Goal: Complete application form

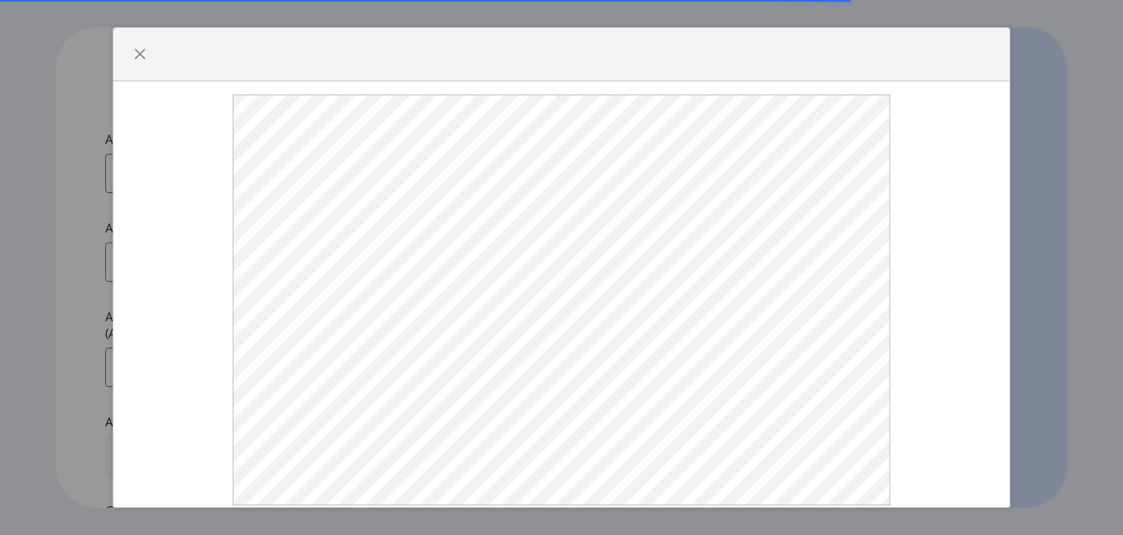
select select
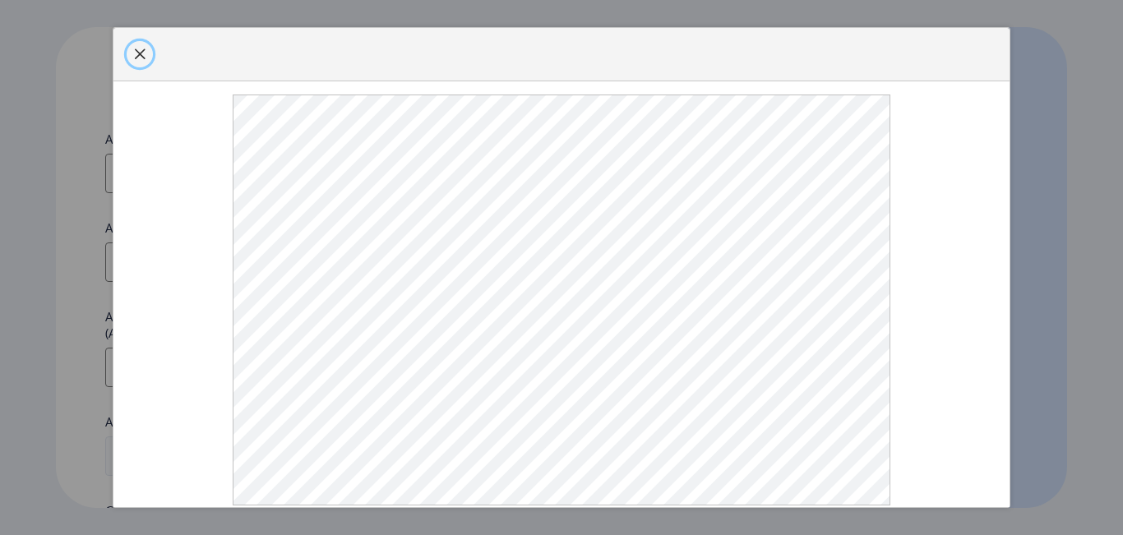
click at [136, 61] on span "button" at bounding box center [139, 54] width 13 height 13
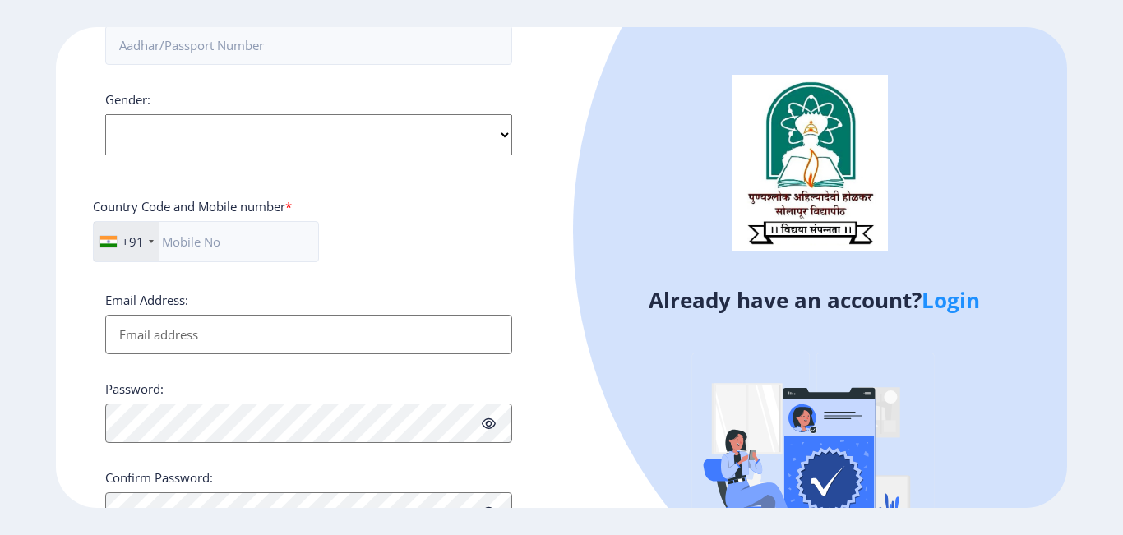
scroll to position [485, 0]
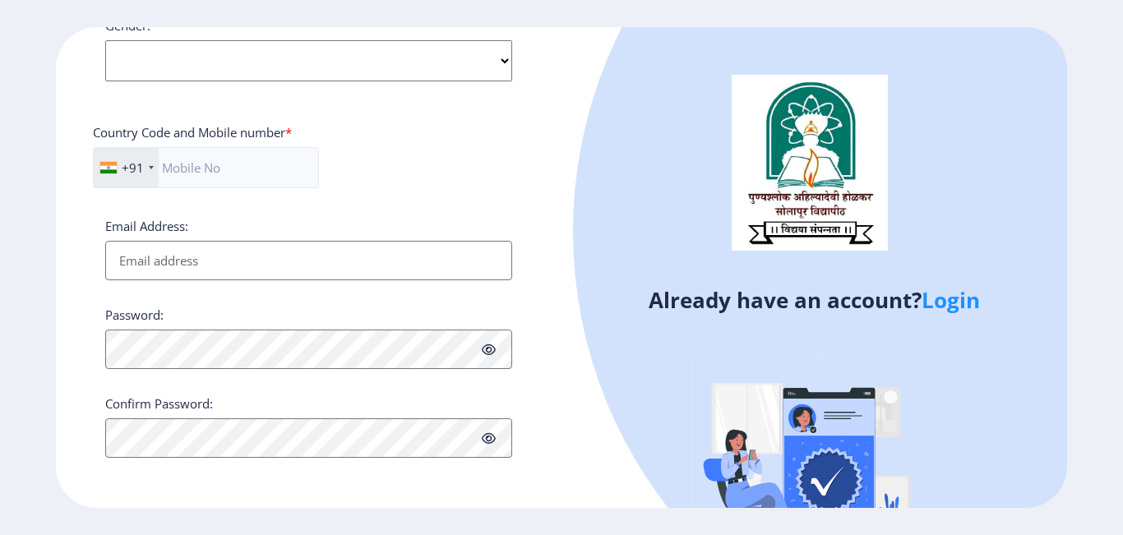
click at [968, 289] on link "Login" at bounding box center [951, 300] width 58 height 30
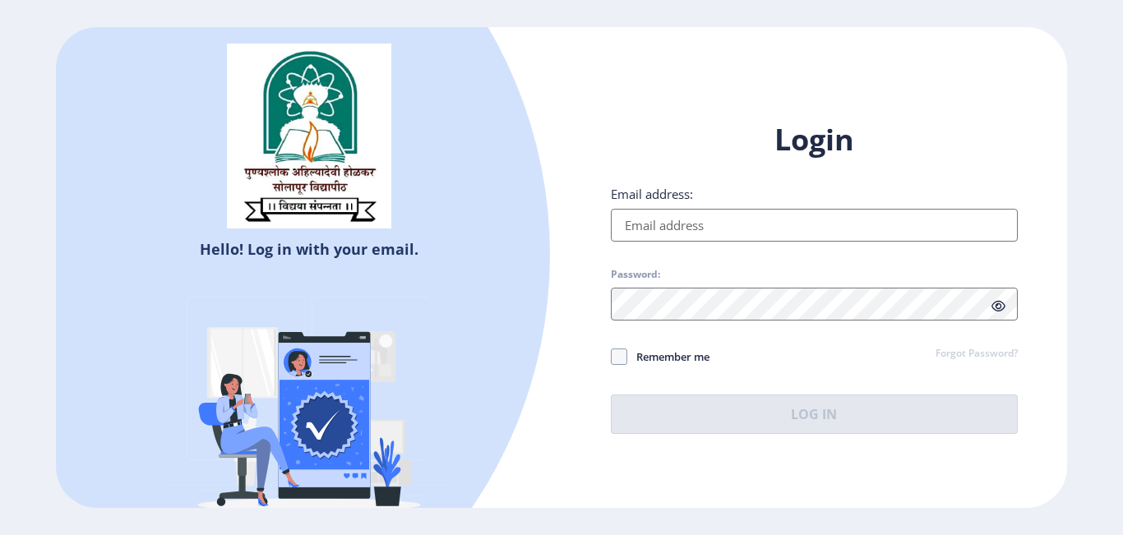
click at [744, 223] on input "Email address:" at bounding box center [814, 225] width 407 height 33
type input "[EMAIL_ADDRESS][DOMAIN_NAME]"
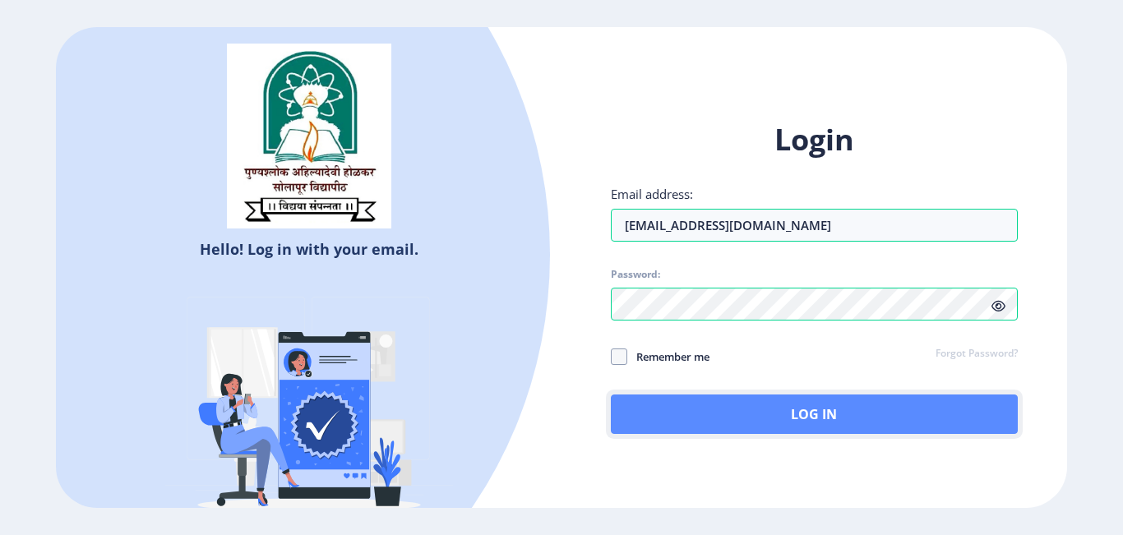
click at [772, 404] on button "Log In" at bounding box center [814, 414] width 407 height 39
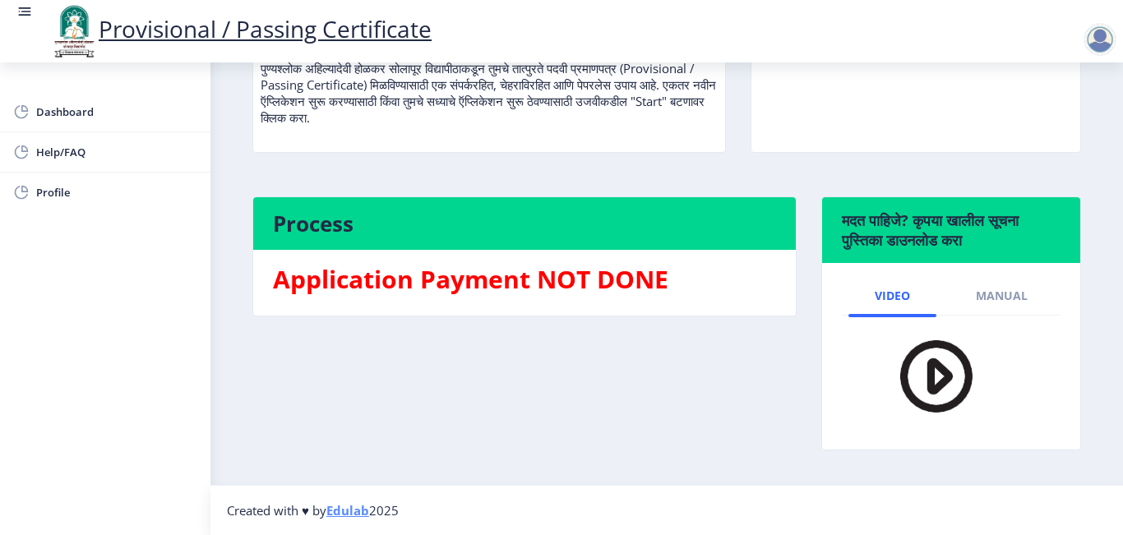
scroll to position [21, 0]
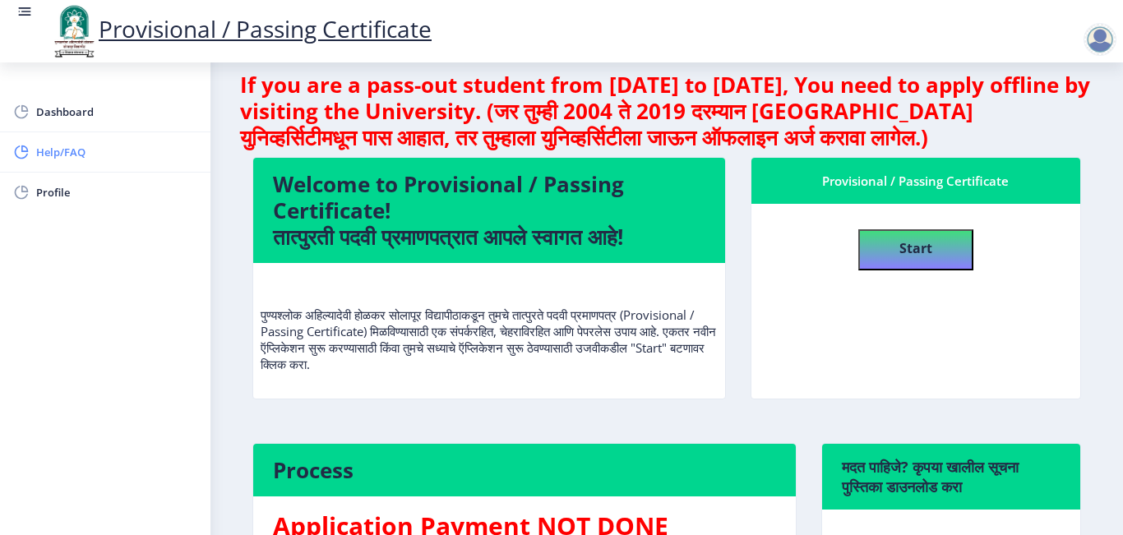
click at [63, 154] on span "Help/FAQ" at bounding box center [116, 152] width 161 height 20
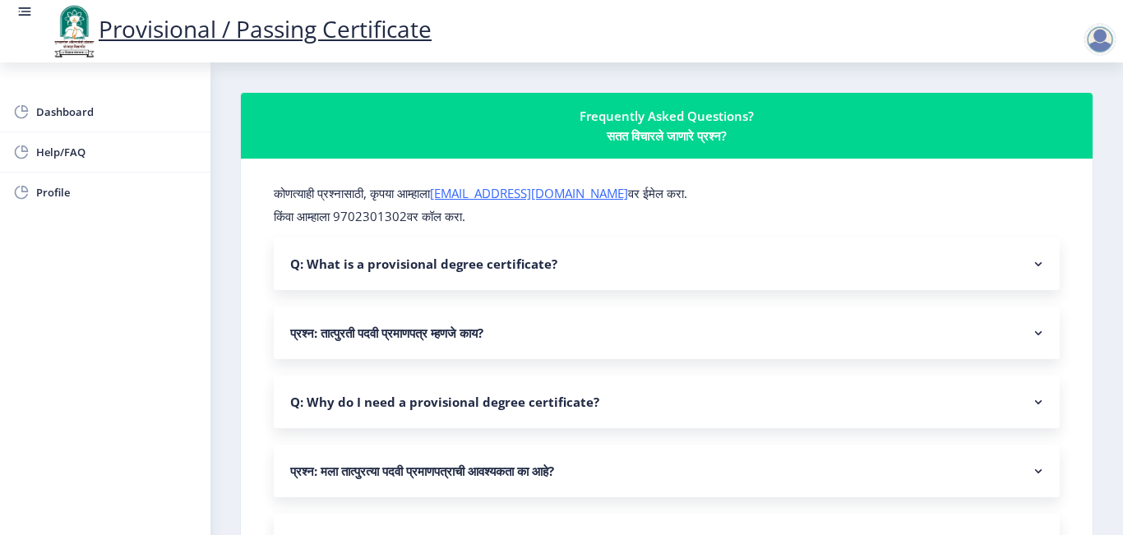
click at [1007, 269] on nb-accordion-item-header "Q: What is a provisional degree certificate?" at bounding box center [667, 264] width 786 height 53
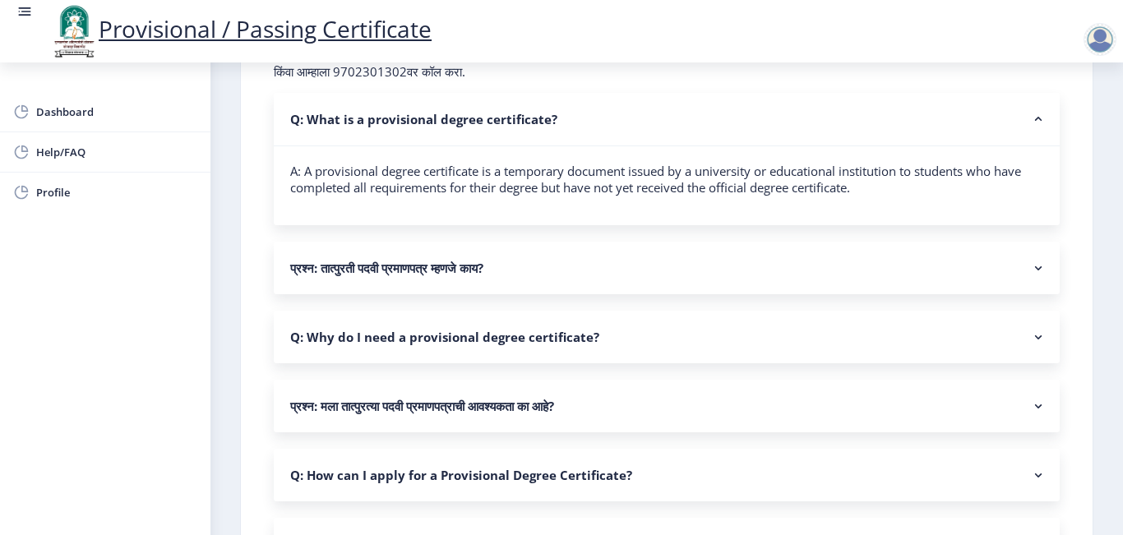
scroll to position [164, 0]
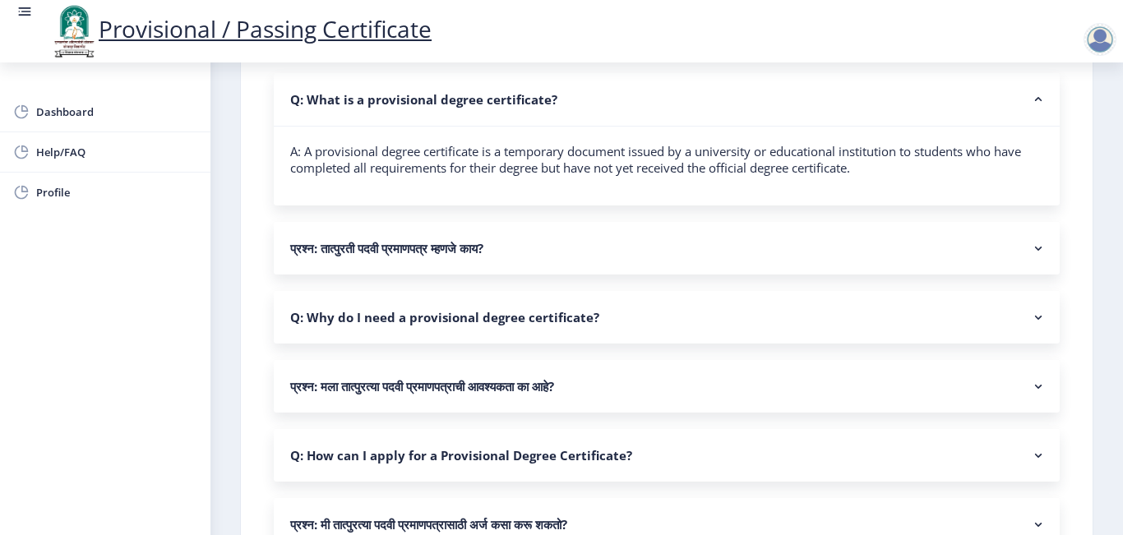
click at [603, 245] on nb-accordion-item-header "प्रश्न: तात्पुरती पदवी प्रमाणपत्र म्हणजे काय?" at bounding box center [667, 248] width 786 height 53
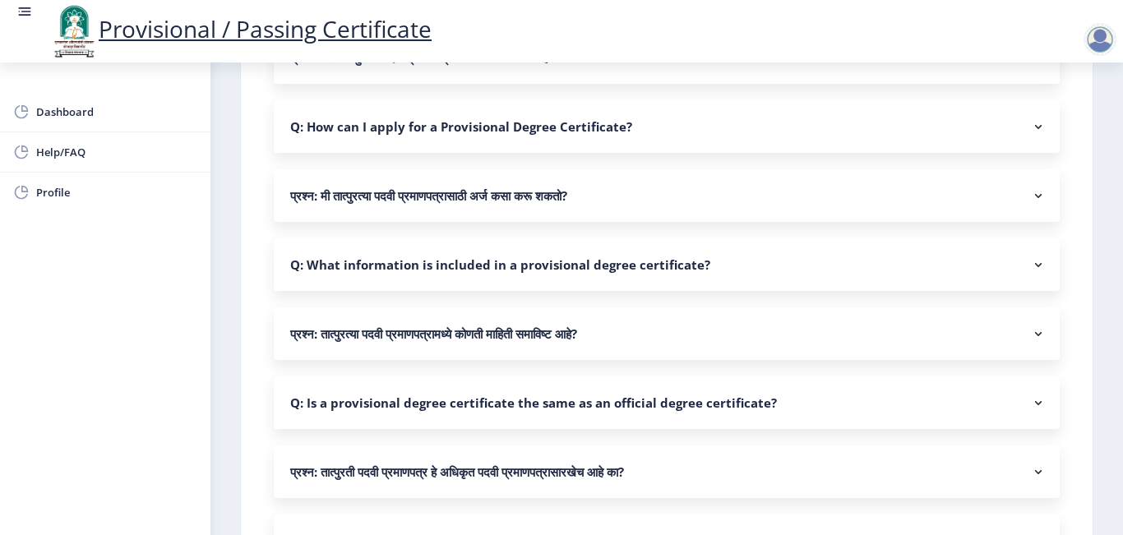
scroll to position [576, 0]
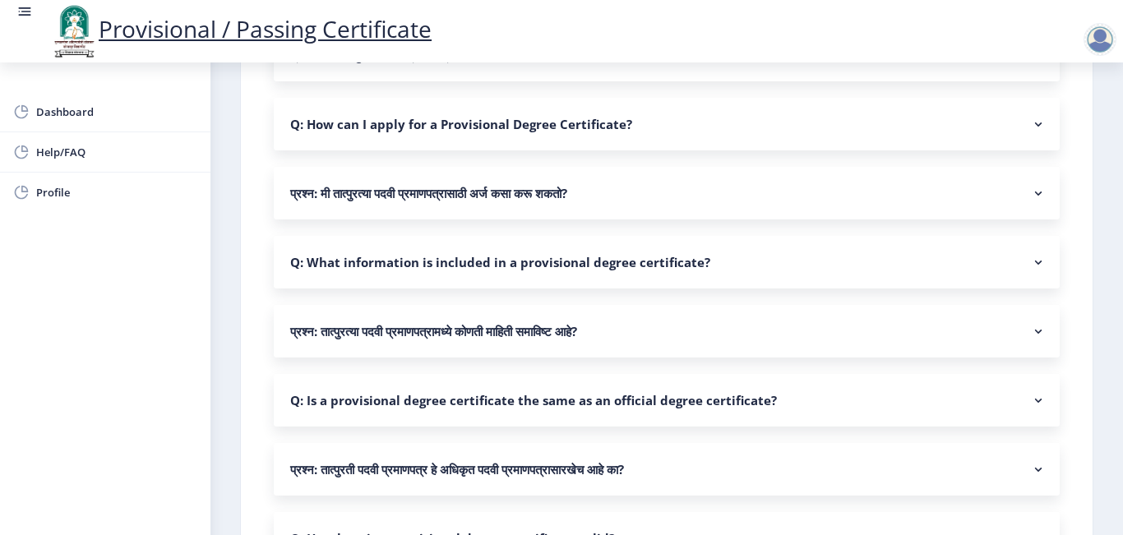
click at [580, 196] on nb-accordion-item-header "प्रश्न: मी तात्पुरत्या पदवी प्रमाणपत्रासाठी अर्ज कसा करू शकतो?" at bounding box center [667, 193] width 786 height 53
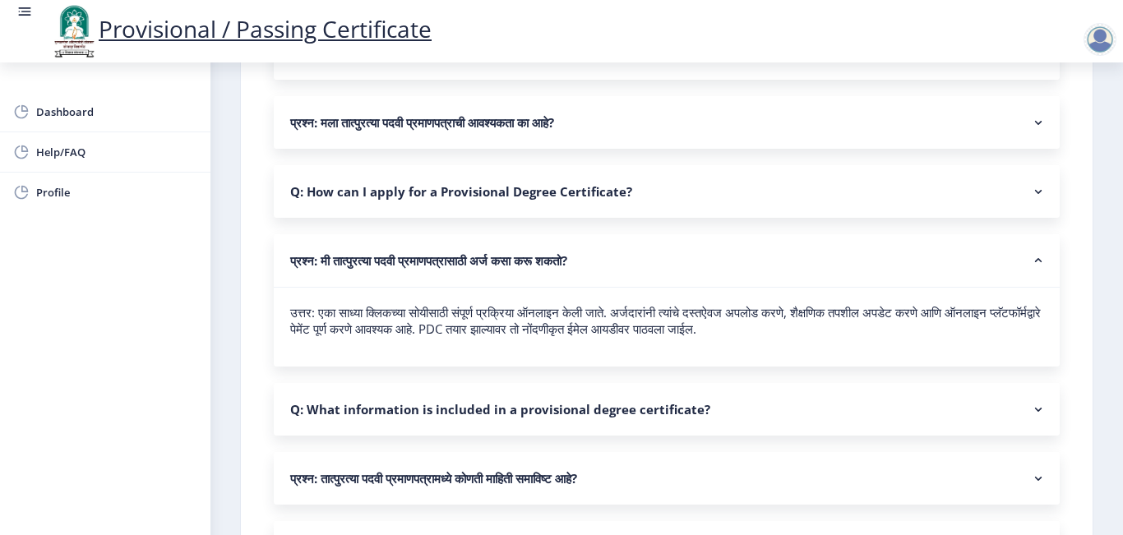
scroll to position [493, 0]
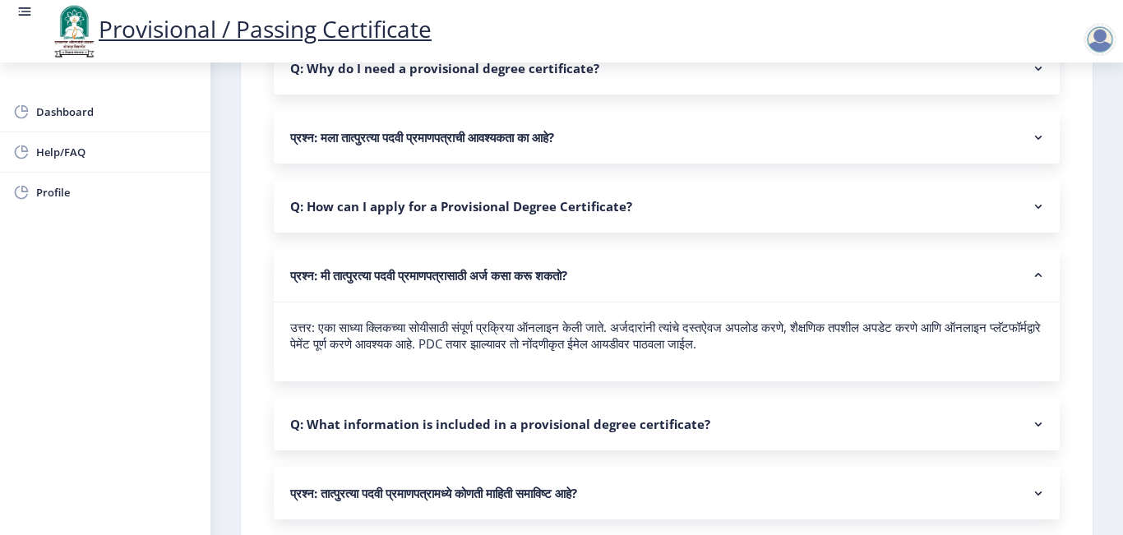
click at [473, 209] on nb-accordion-item-header "Q: How can I apply for a Provisional Degree Certificate?" at bounding box center [667, 206] width 786 height 53
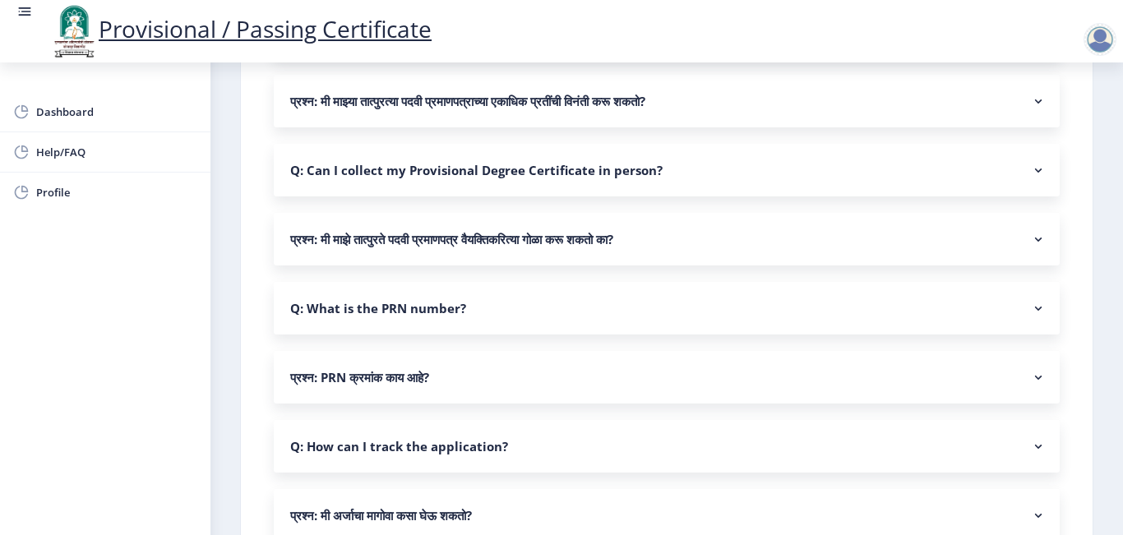
scroll to position [1314, 0]
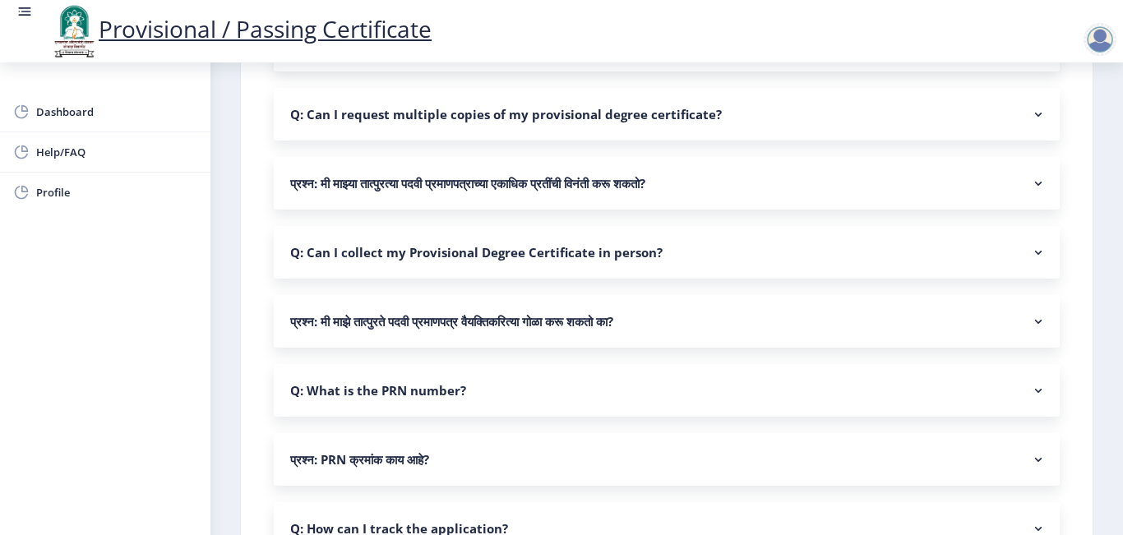
click at [494, 258] on nb-accordion-item-header "Q: Can I collect my Provisional Degree Certificate in person?" at bounding box center [667, 252] width 786 height 53
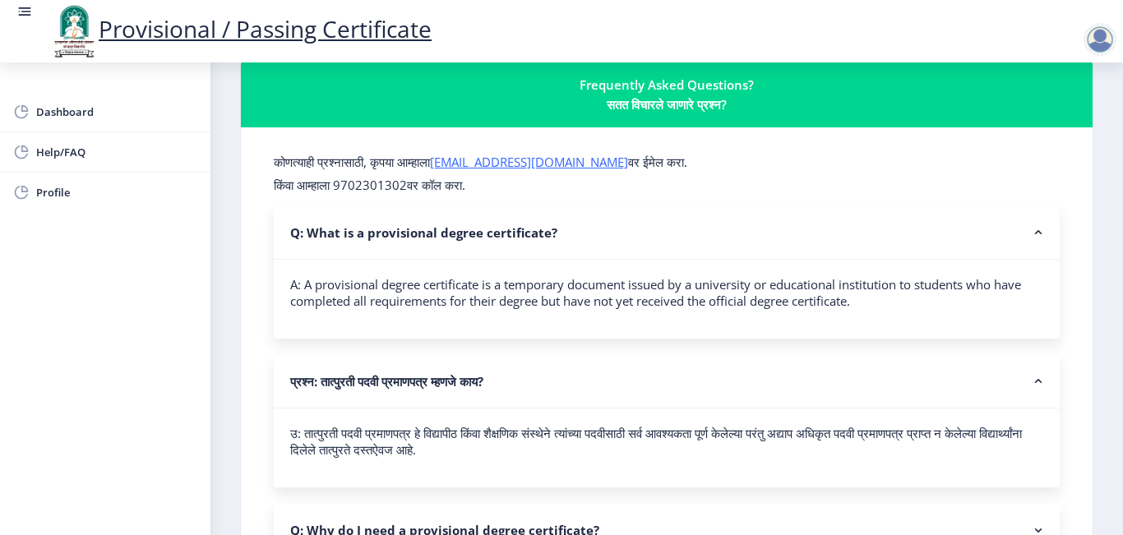
scroll to position [0, 0]
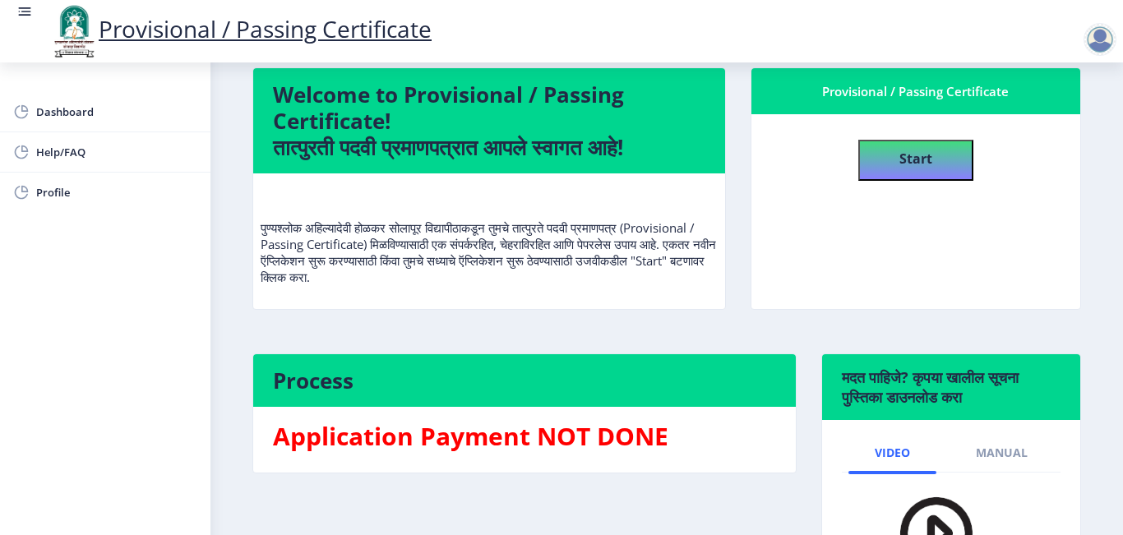
scroll to position [247, 0]
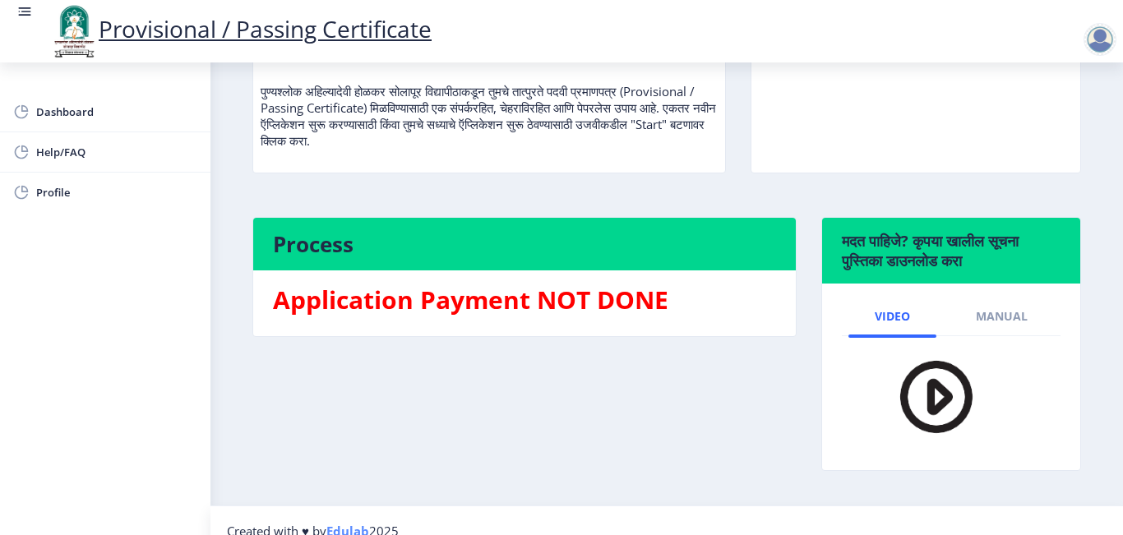
click at [526, 294] on h3 "Application Payment NOT DONE" at bounding box center [524, 300] width 503 height 33
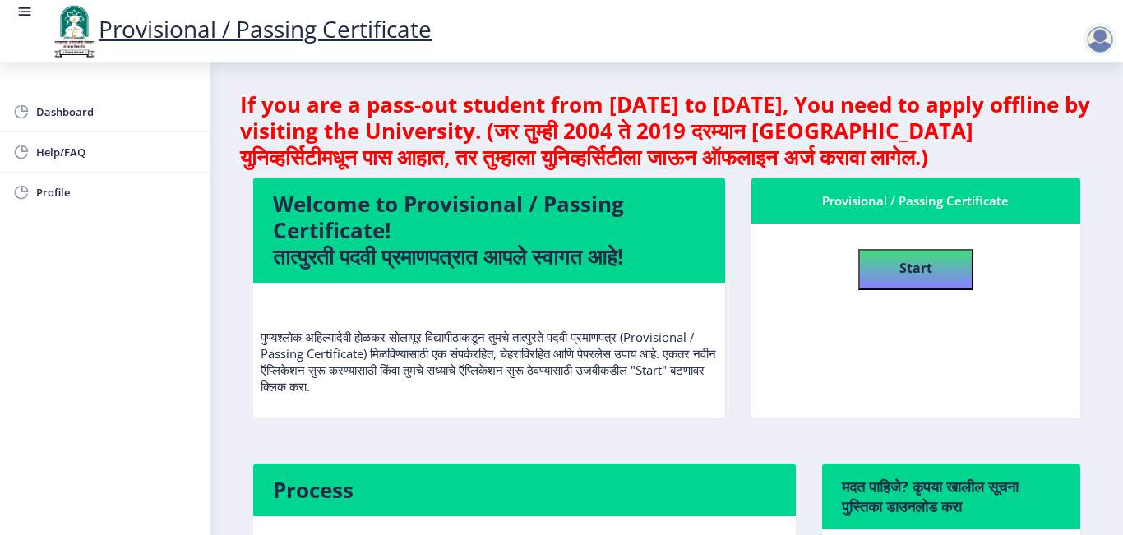
scroll to position [0, 0]
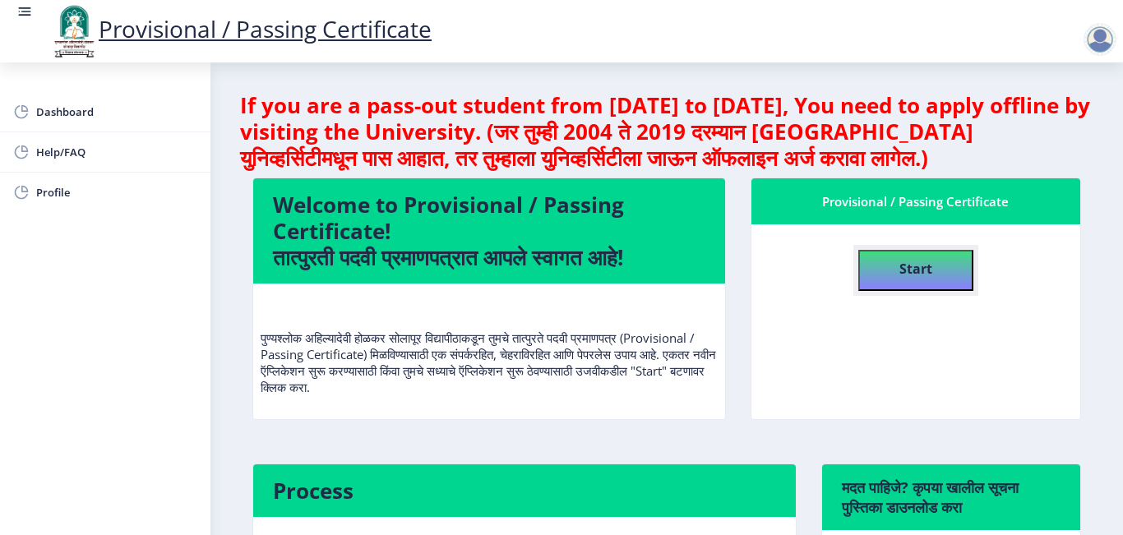
click at [932, 273] on button "Start" at bounding box center [915, 270] width 115 height 41
select select
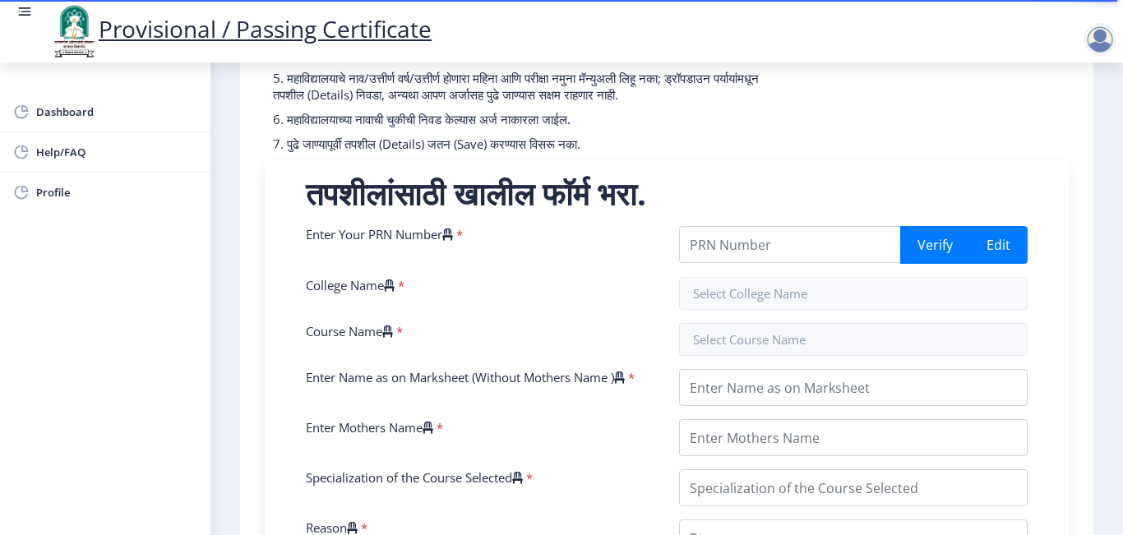
scroll to position [190, 0]
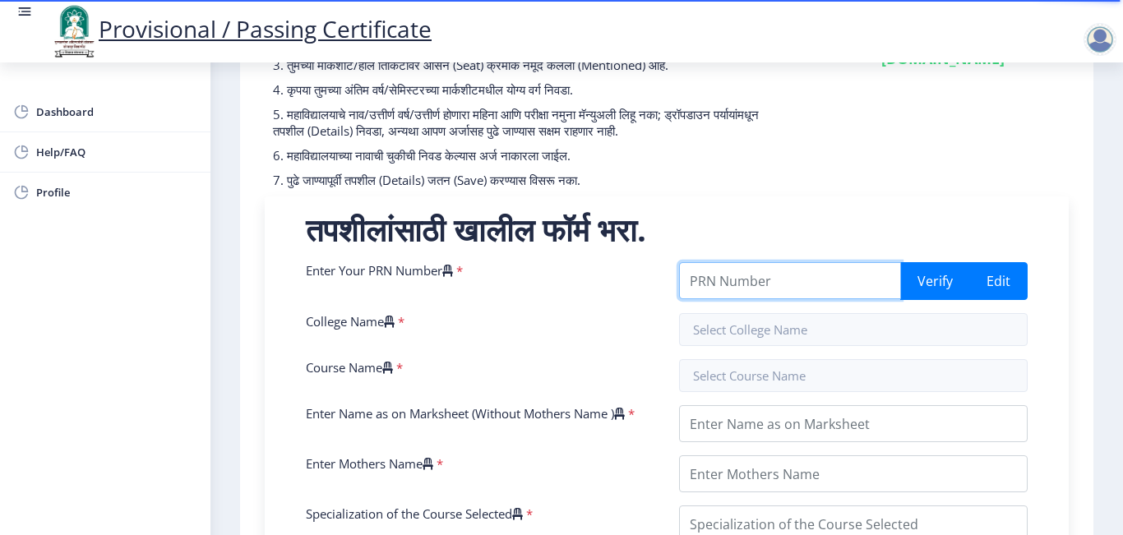
click at [730, 294] on input "Enter Your PRN Number" at bounding box center [790, 280] width 222 height 37
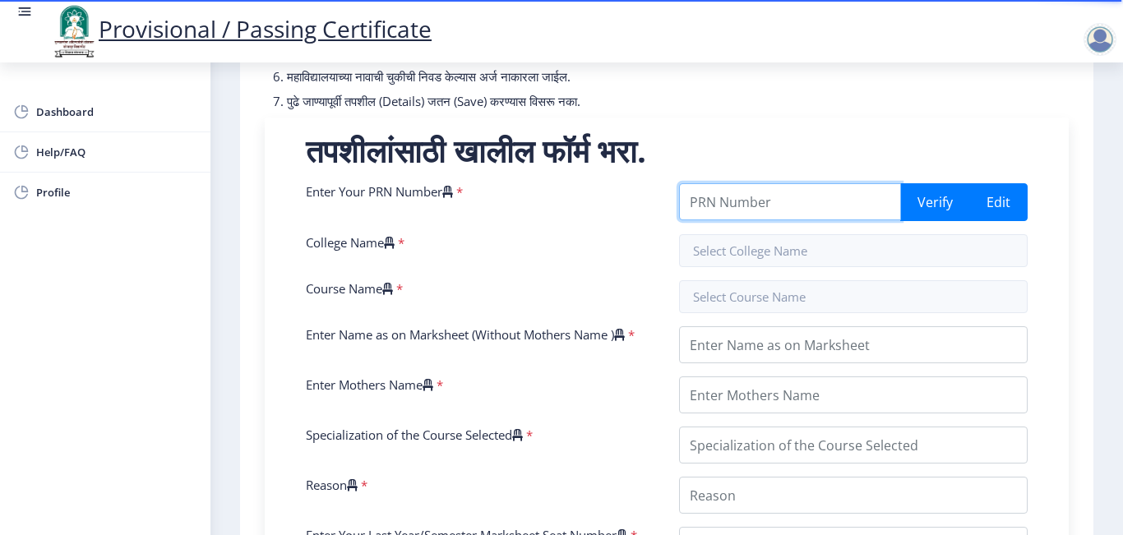
scroll to position [354, 0]
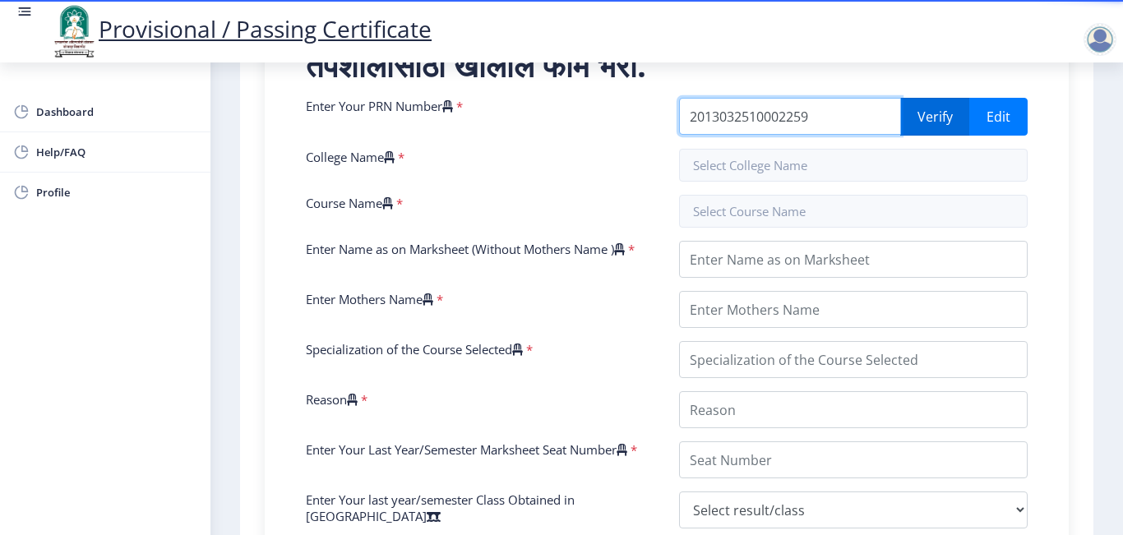
type input "2013032510002259"
click at [910, 129] on button "Verify" at bounding box center [935, 117] width 70 height 38
click at [935, 136] on button "Verify" at bounding box center [935, 117] width 70 height 38
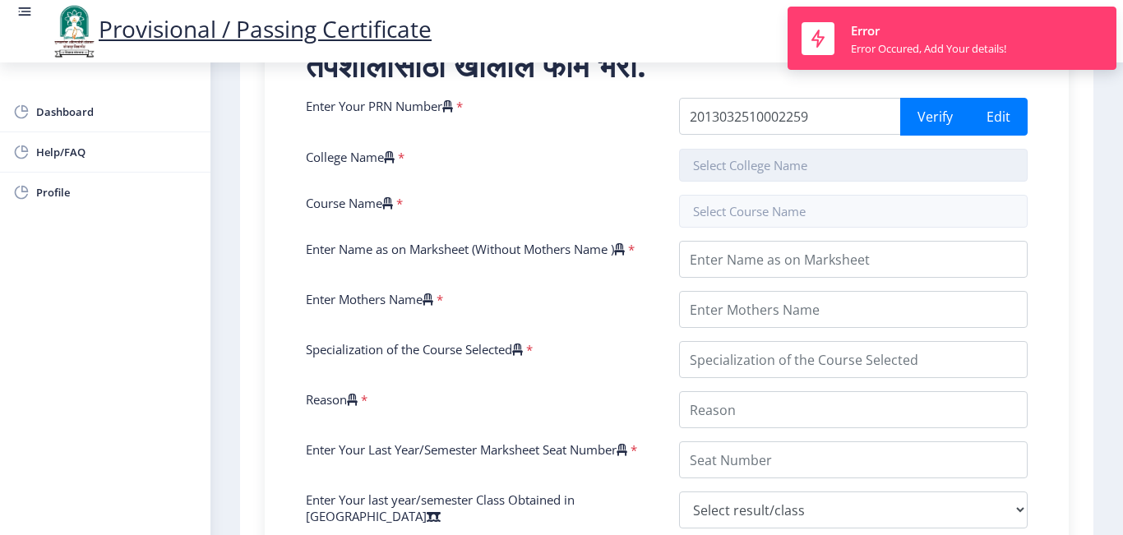
click at [756, 175] on input "text" at bounding box center [853, 165] width 349 height 33
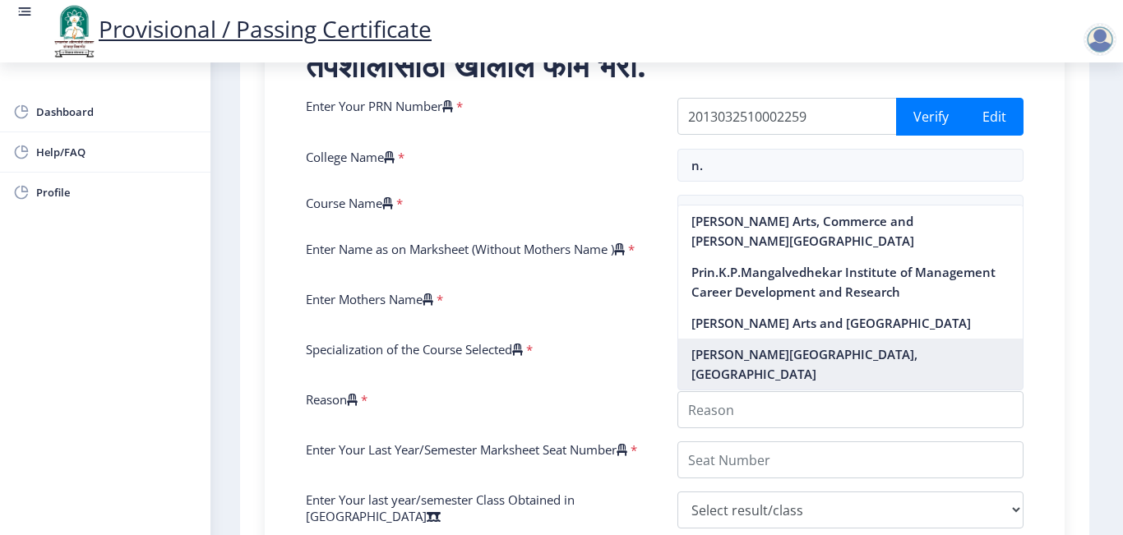
click at [812, 349] on nb-option "[PERSON_NAME][GEOGRAPHIC_DATA], [GEOGRAPHIC_DATA]" at bounding box center [850, 364] width 345 height 51
type input "[PERSON_NAME][GEOGRAPHIC_DATA], [GEOGRAPHIC_DATA]"
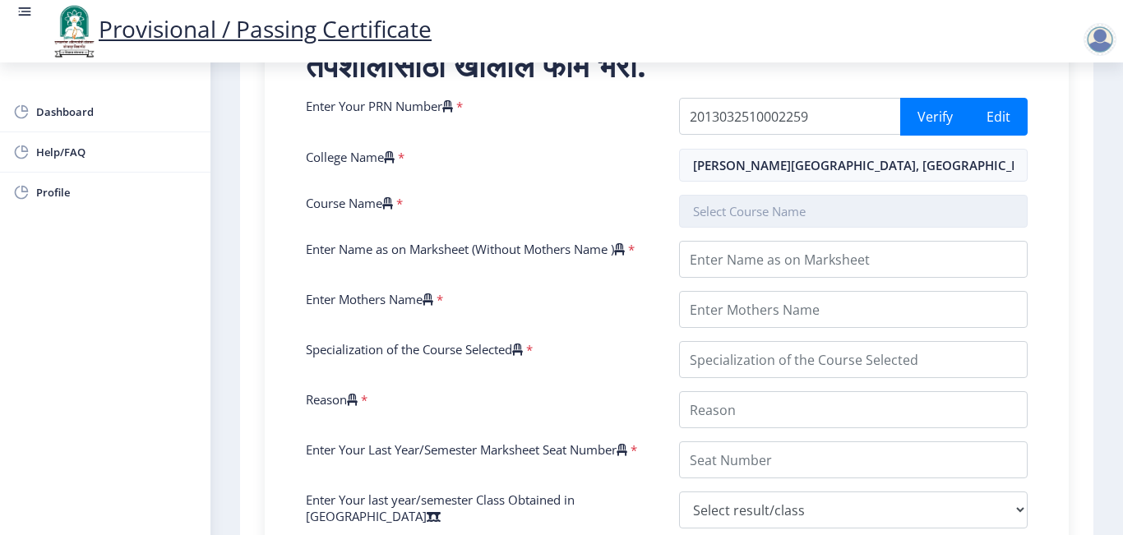
click at [758, 228] on input "text" at bounding box center [853, 211] width 349 height 33
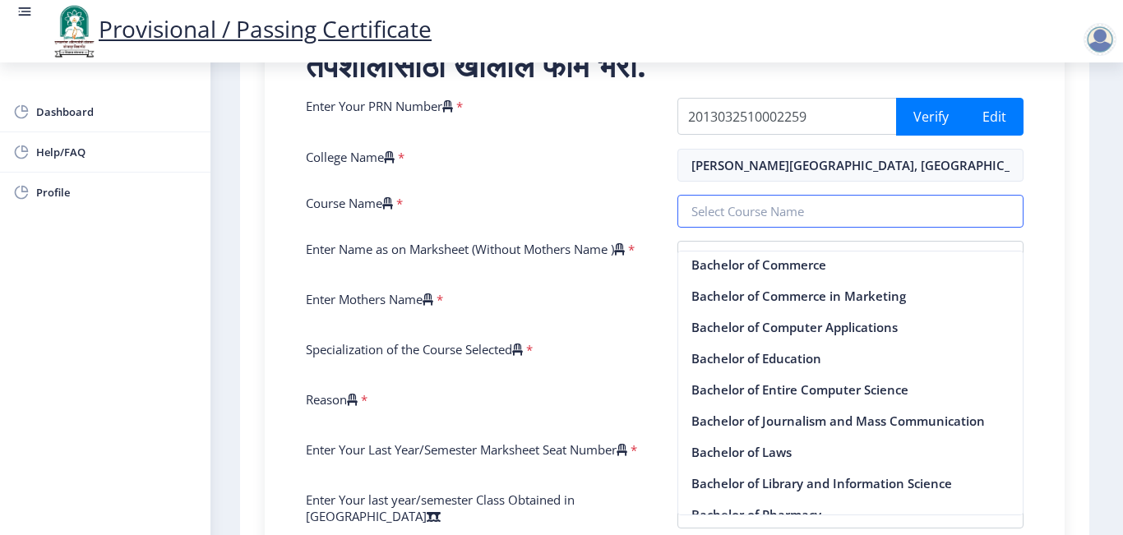
scroll to position [0, 0]
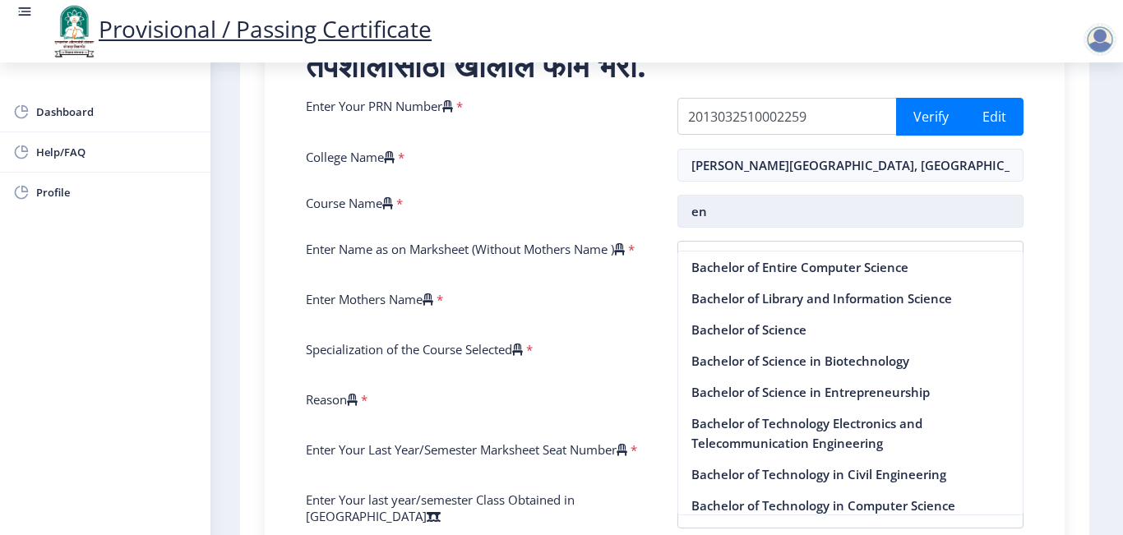
type input "e"
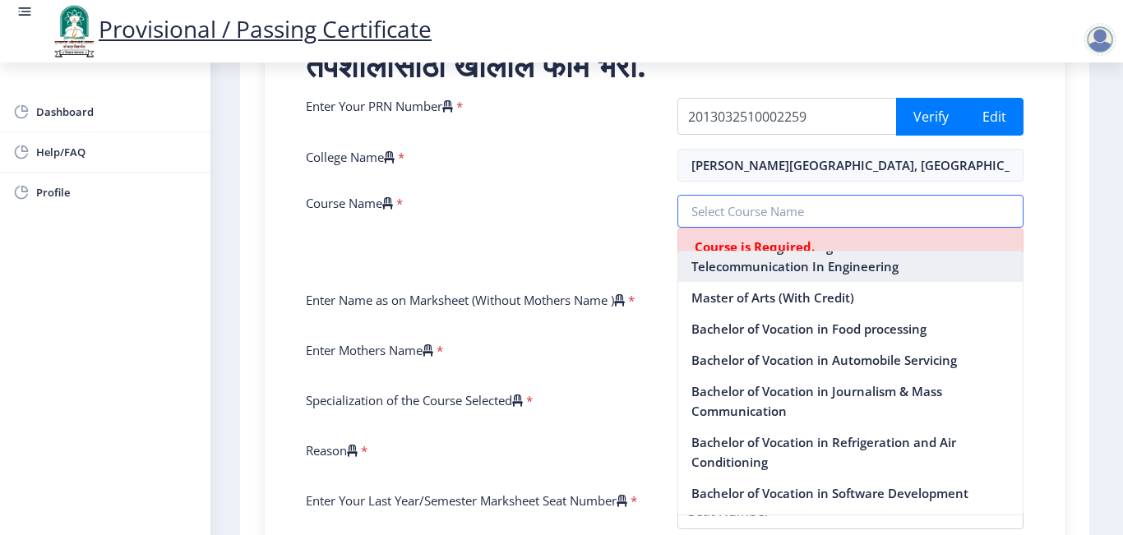
scroll to position [4666, 0]
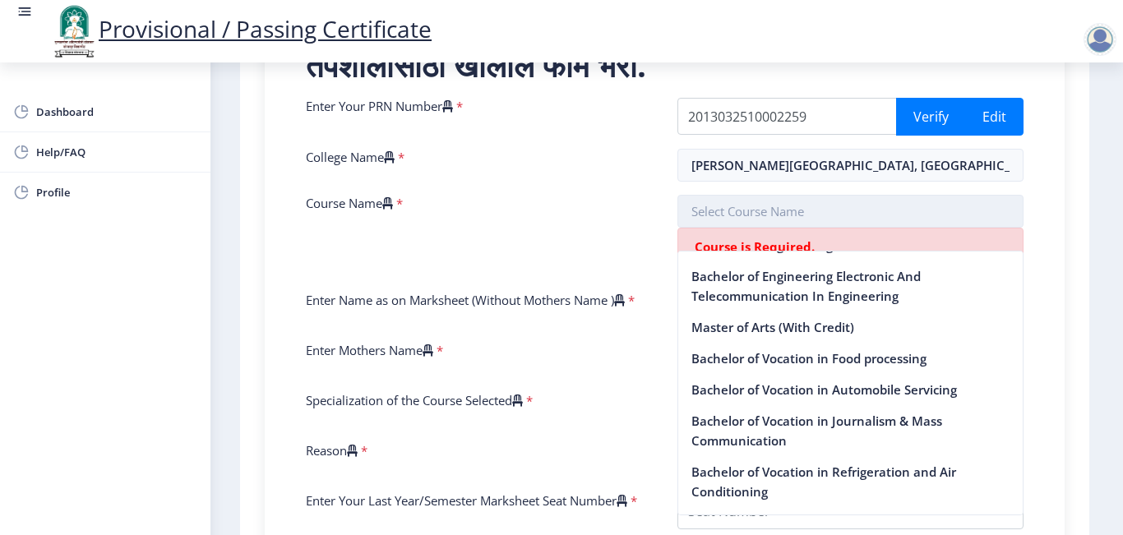
click at [728, 228] on input "text" at bounding box center [850, 211] width 347 height 33
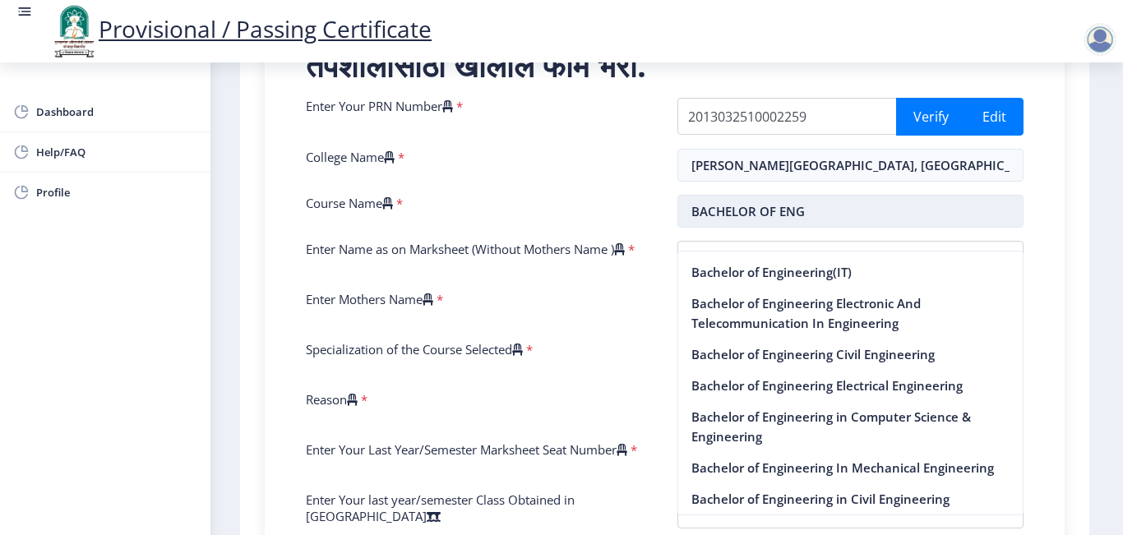
scroll to position [58, 0]
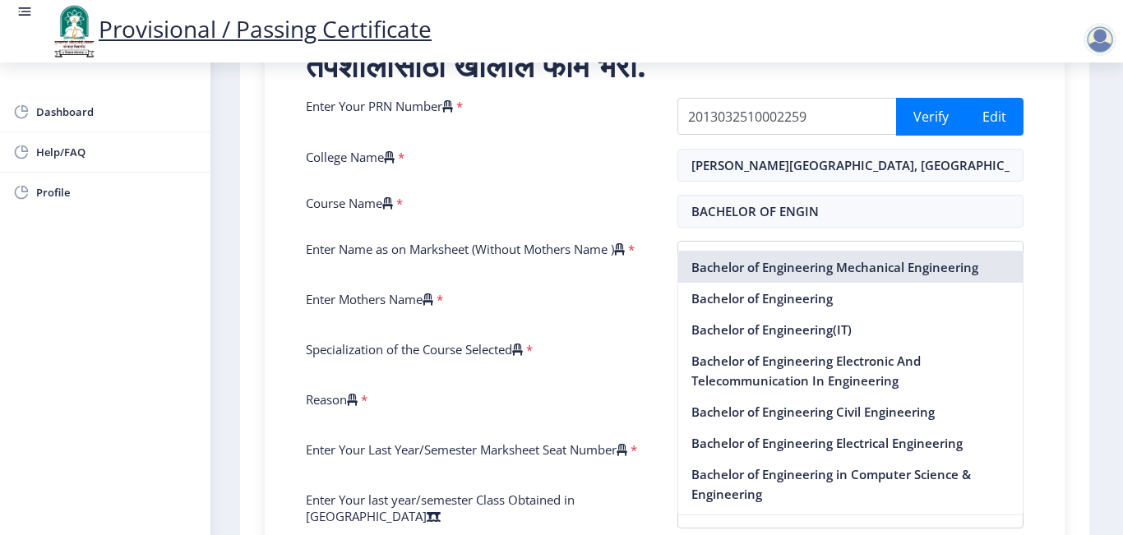
click at [854, 270] on nb-option "Bachelor of Engineering Mechanical Engineering" at bounding box center [850, 267] width 345 height 31
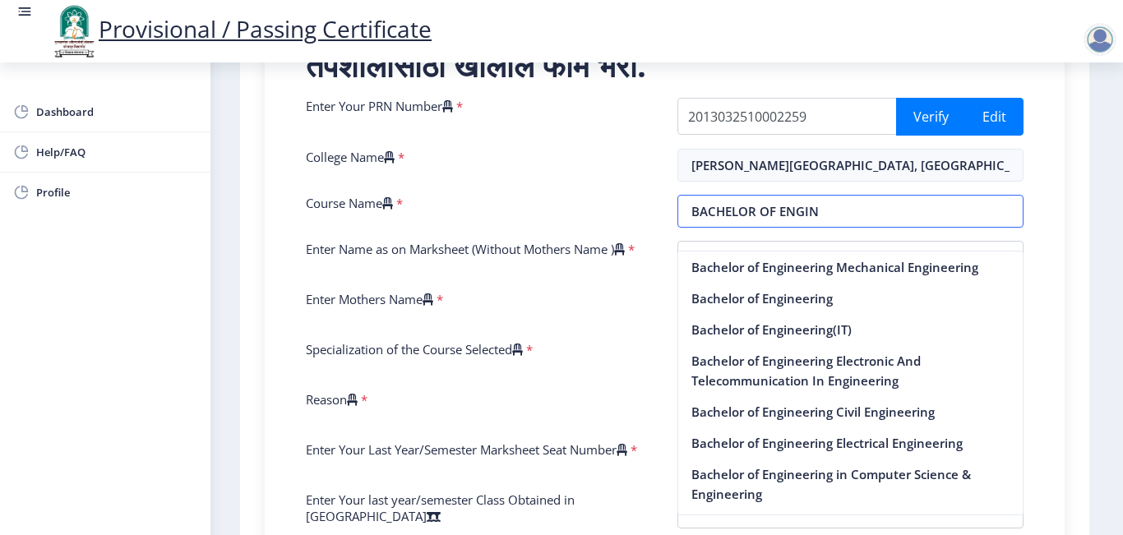
type input "Bachelor of Engineering Mechanical Engineering"
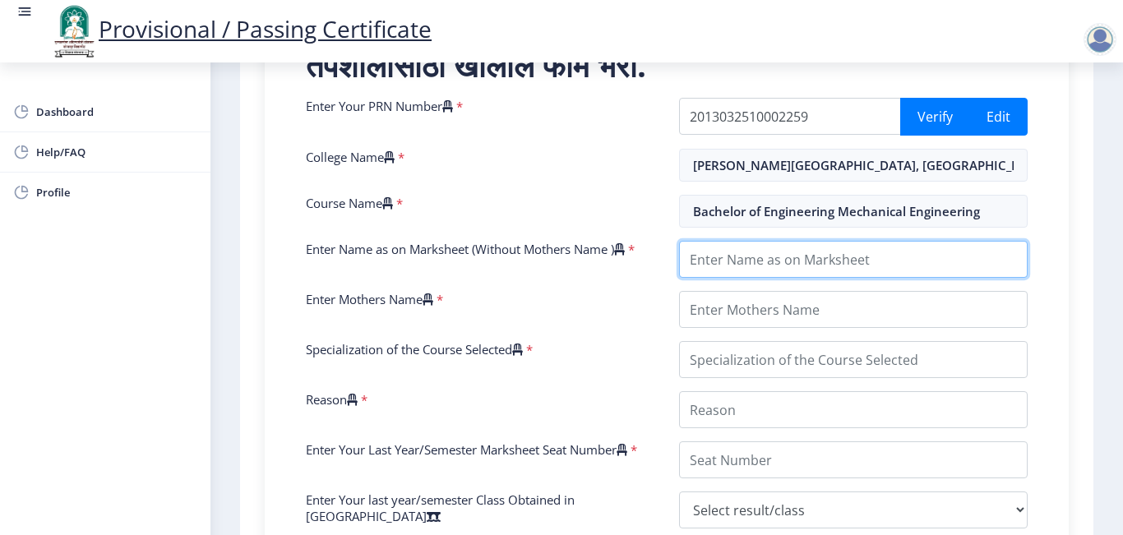
click at [740, 275] on input "Enter Name as on Marksheet (Without Mothers Name )" at bounding box center [853, 259] width 349 height 37
type input "s"
type input "[PERSON_NAME] [PERSON_NAME]"
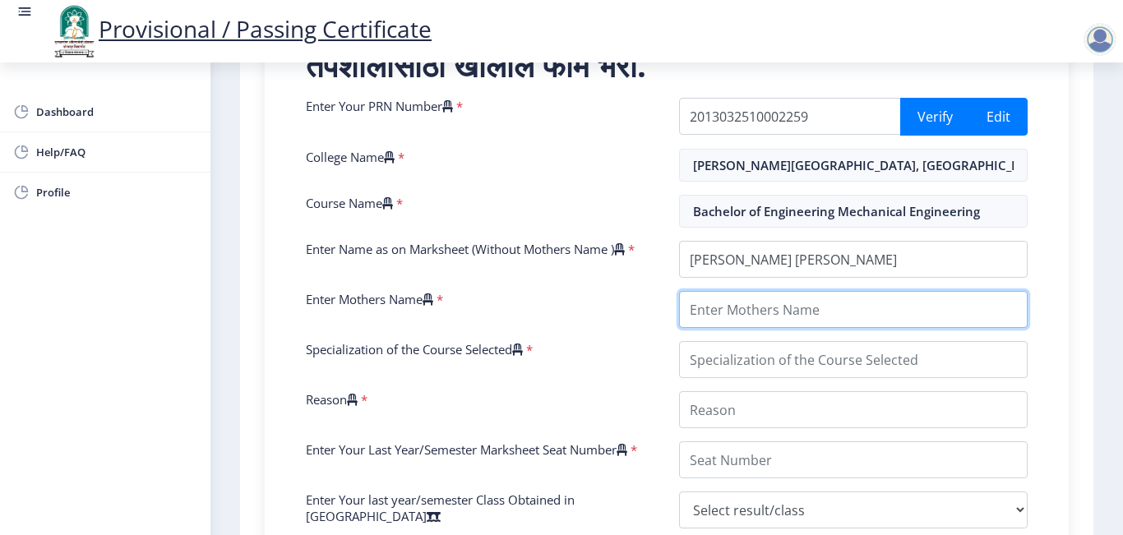
click at [766, 325] on input "Enter Mothers Name" at bounding box center [853, 309] width 349 height 37
type input "GANGUBAI"
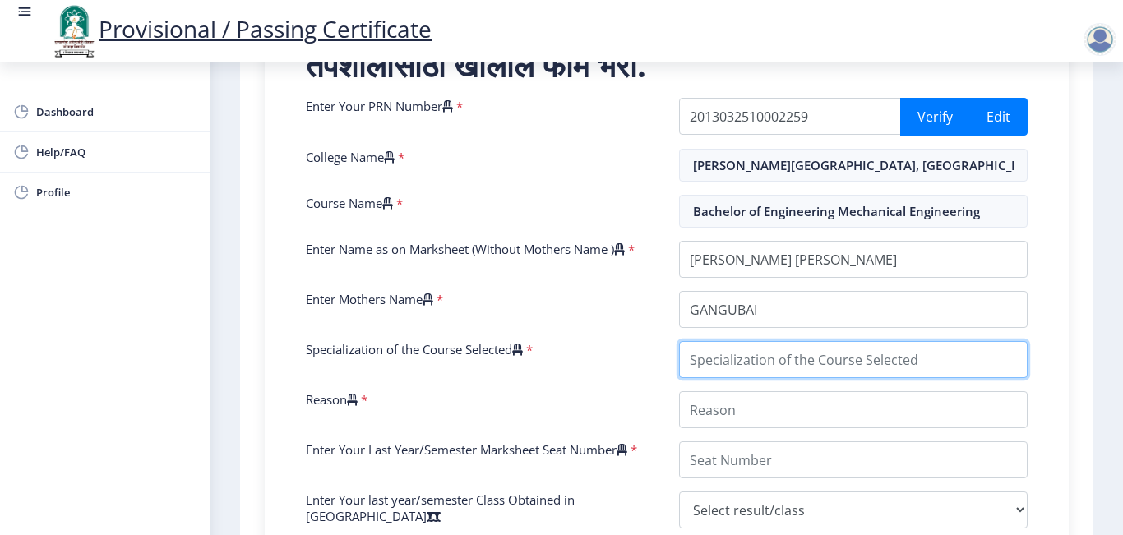
click at [789, 378] on input "Specialization of the Course Selected" at bounding box center [853, 359] width 349 height 37
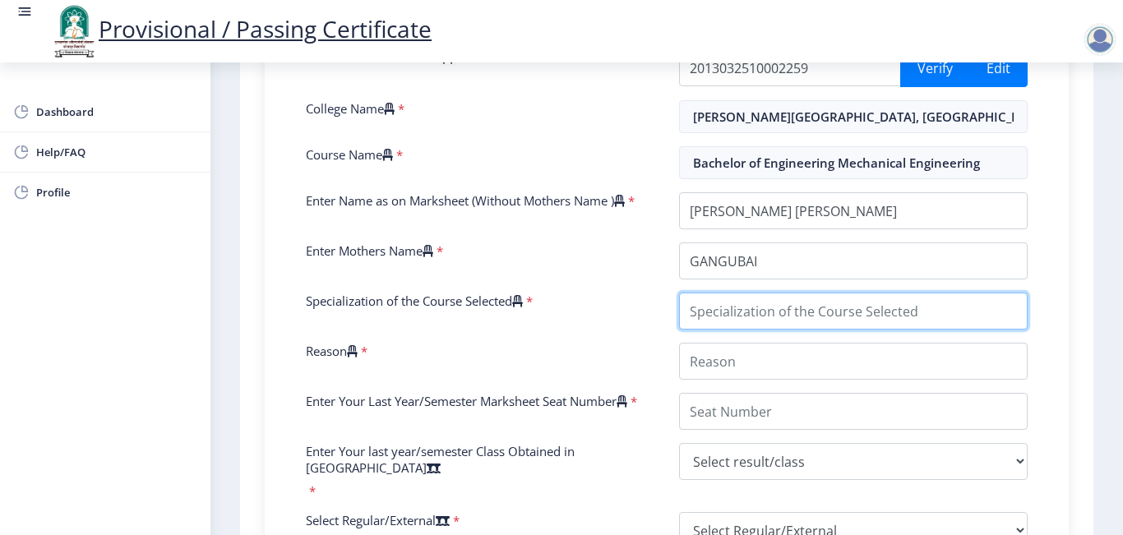
scroll to position [437, 0]
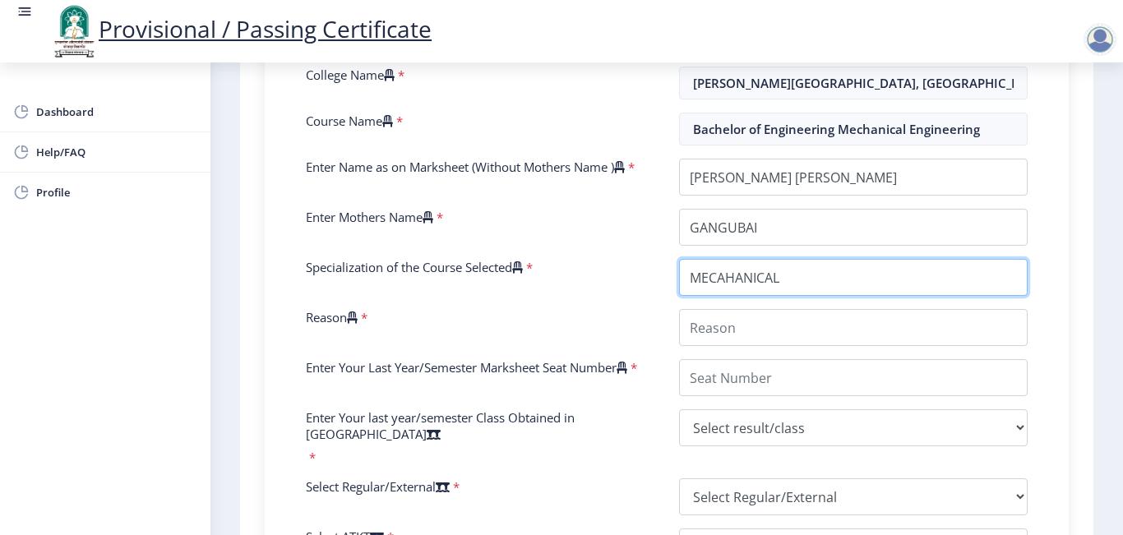
type input "MECAHANICAL"
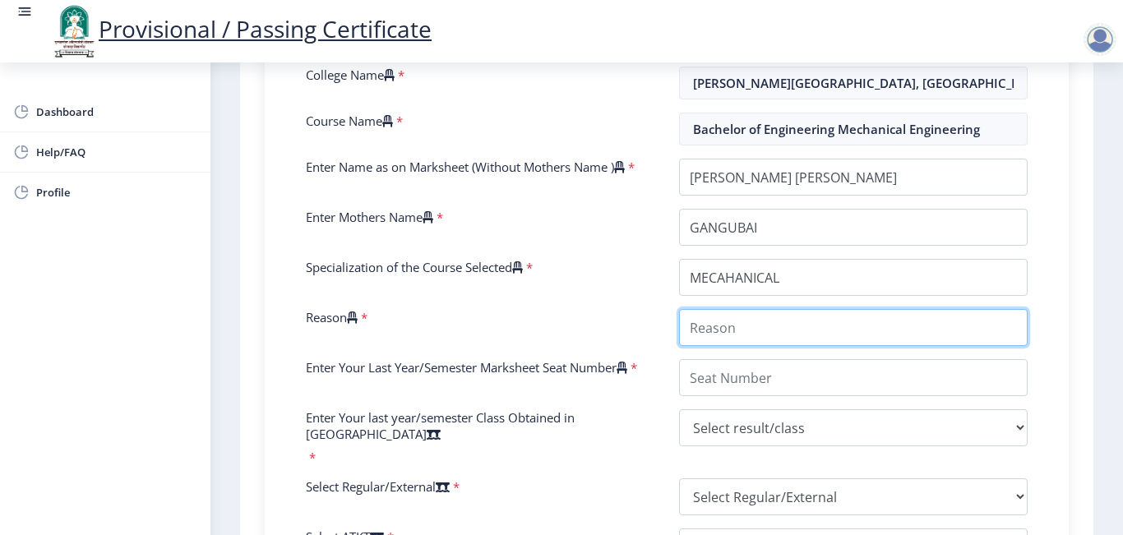
click at [786, 346] on input "Reason" at bounding box center [853, 327] width 349 height 37
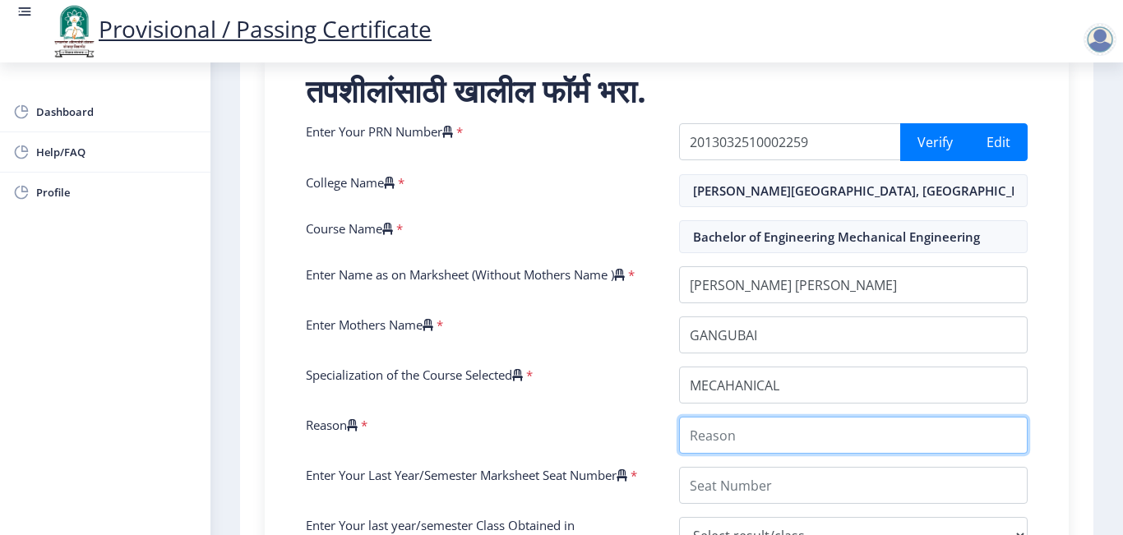
scroll to position [576, 0]
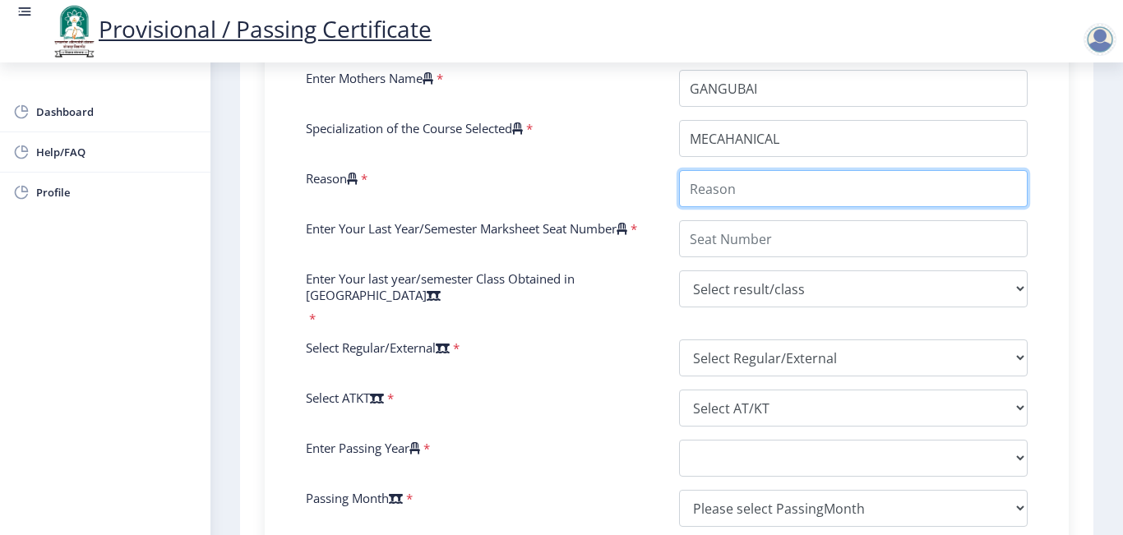
click at [844, 206] on input "Reason" at bounding box center [853, 188] width 349 height 37
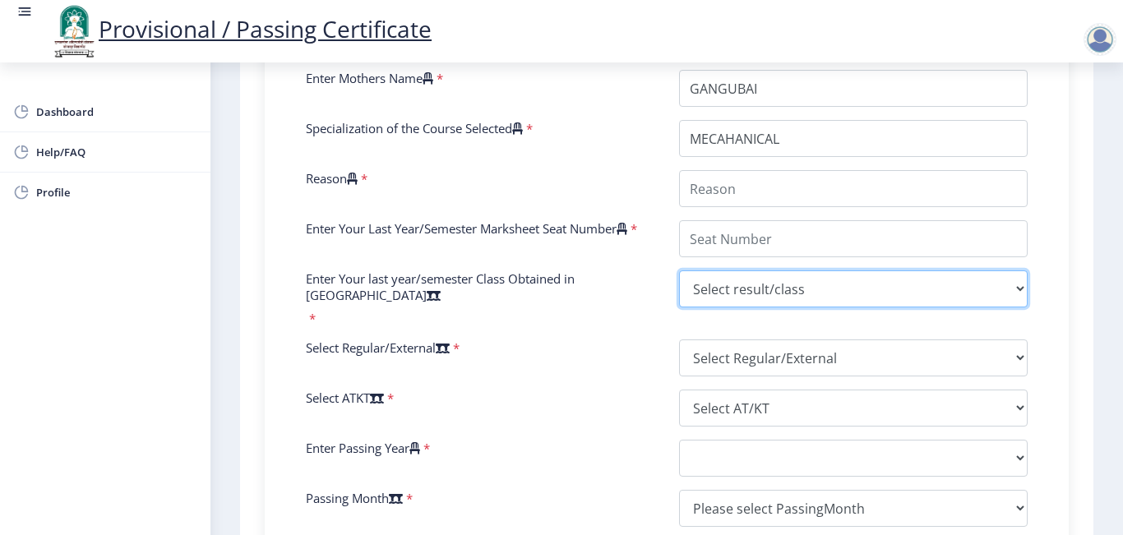
click at [812, 295] on div "Enter Your PRN Number * 2013032510002259 Verify Edit College Name * [PERSON_NAM…" at bounding box center [667, 234] width 747 height 714
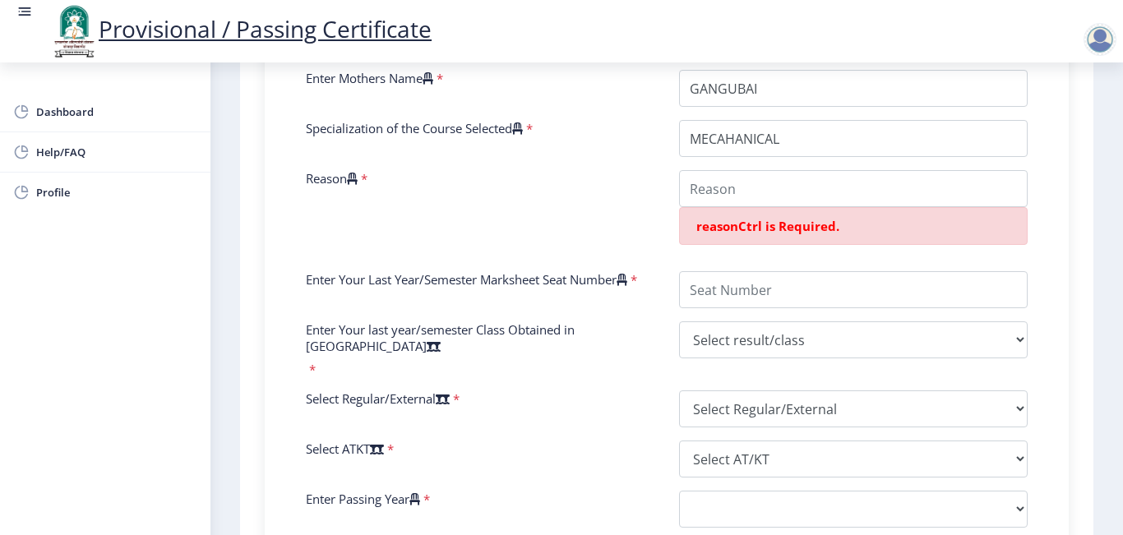
click at [530, 258] on div "Reason *" at bounding box center [480, 214] width 373 height 88
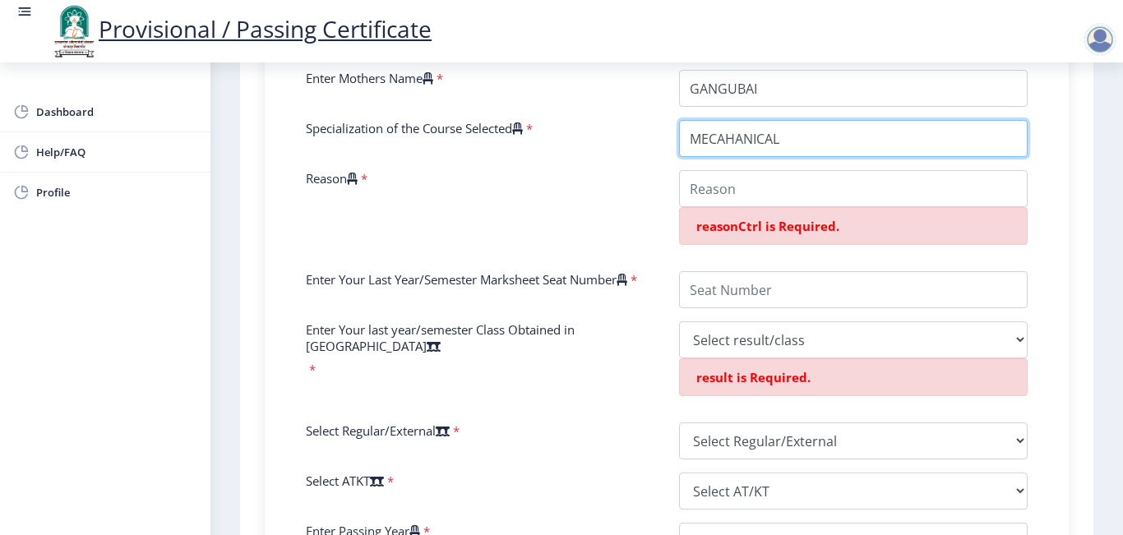
click at [750, 157] on input "Specialization of the Course Selected" at bounding box center [853, 138] width 349 height 37
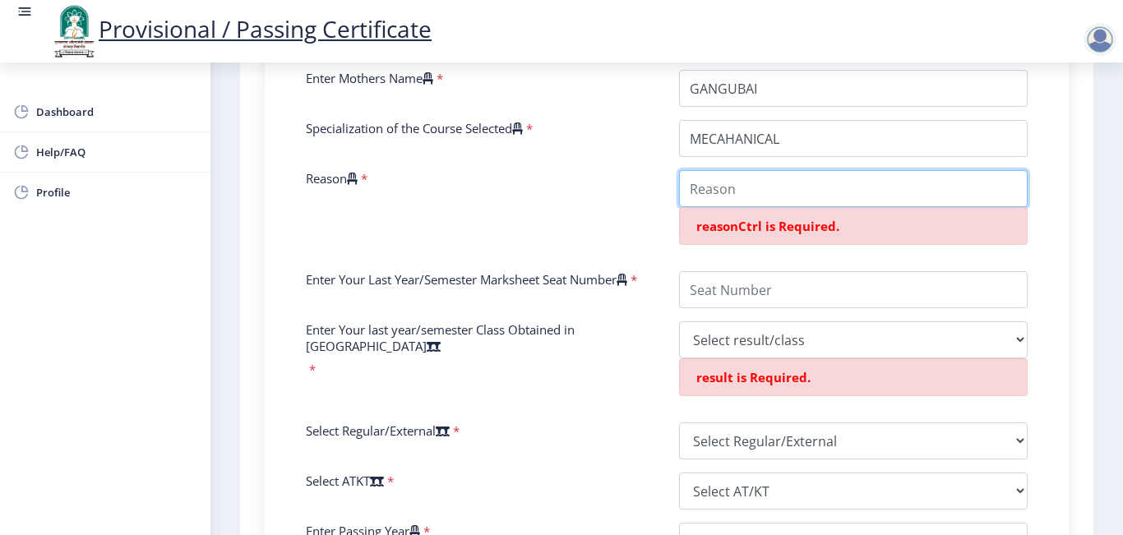
click at [748, 207] on input "Reason" at bounding box center [853, 188] width 349 height 37
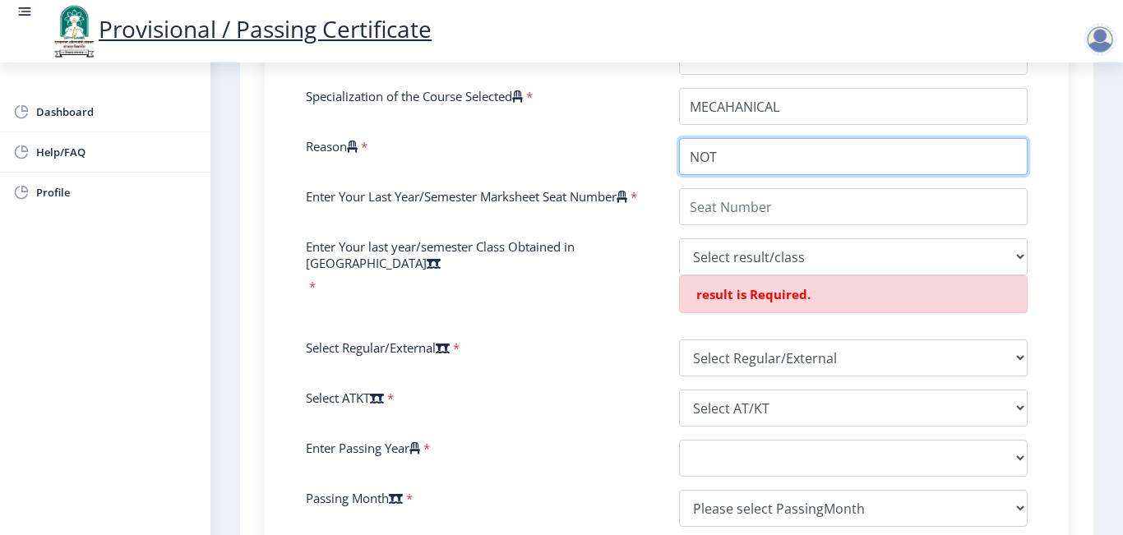
scroll to position [525, 0]
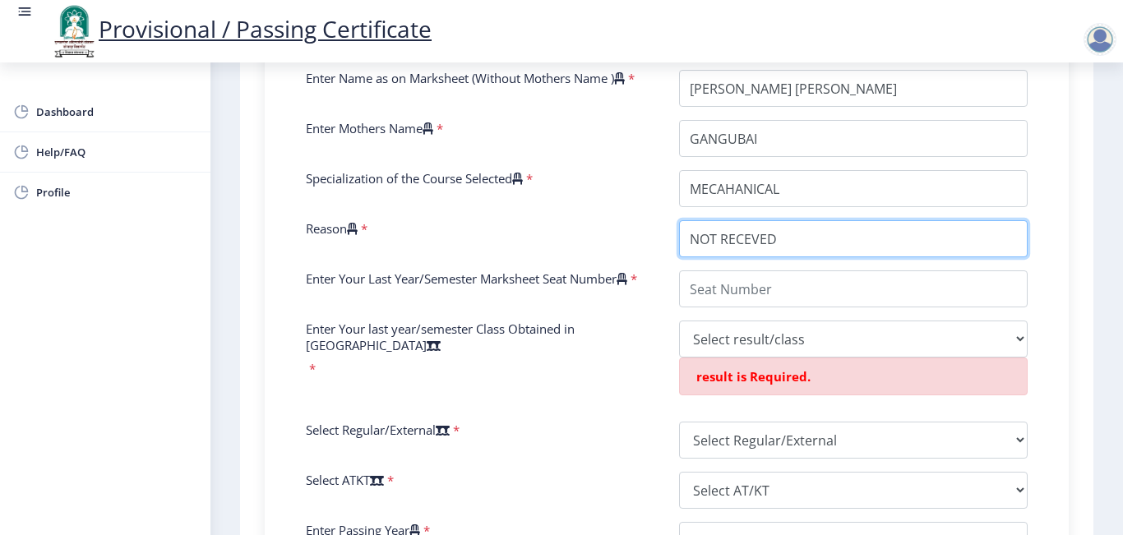
click at [750, 254] on input "Reason" at bounding box center [853, 238] width 349 height 37
type input "NOT RECEIVED"
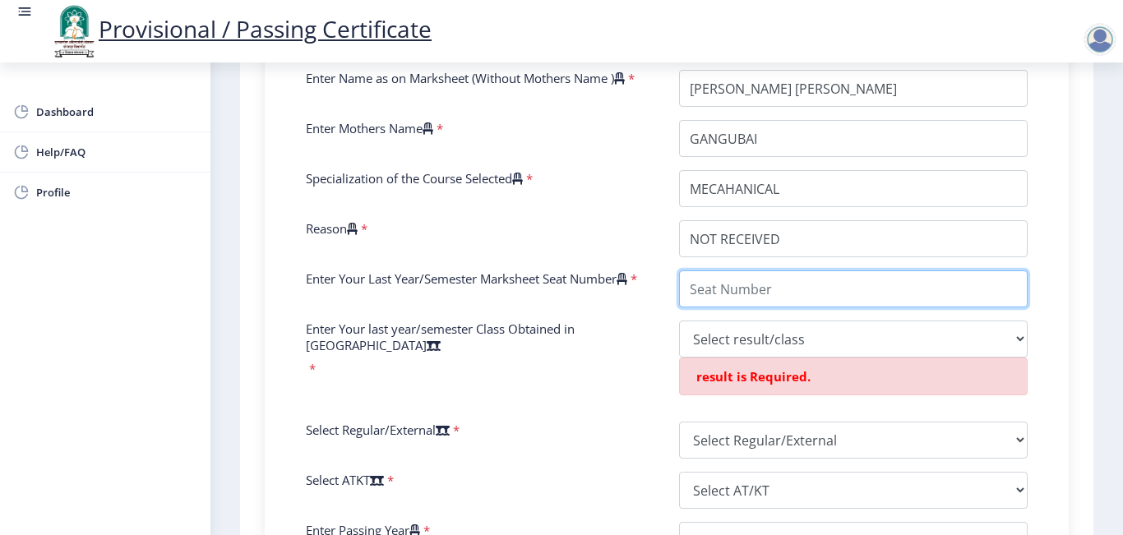
click at [792, 289] on input "Enter Your Last Year/Semester Marksheet Seat Number" at bounding box center [853, 289] width 349 height 37
type input "624657"
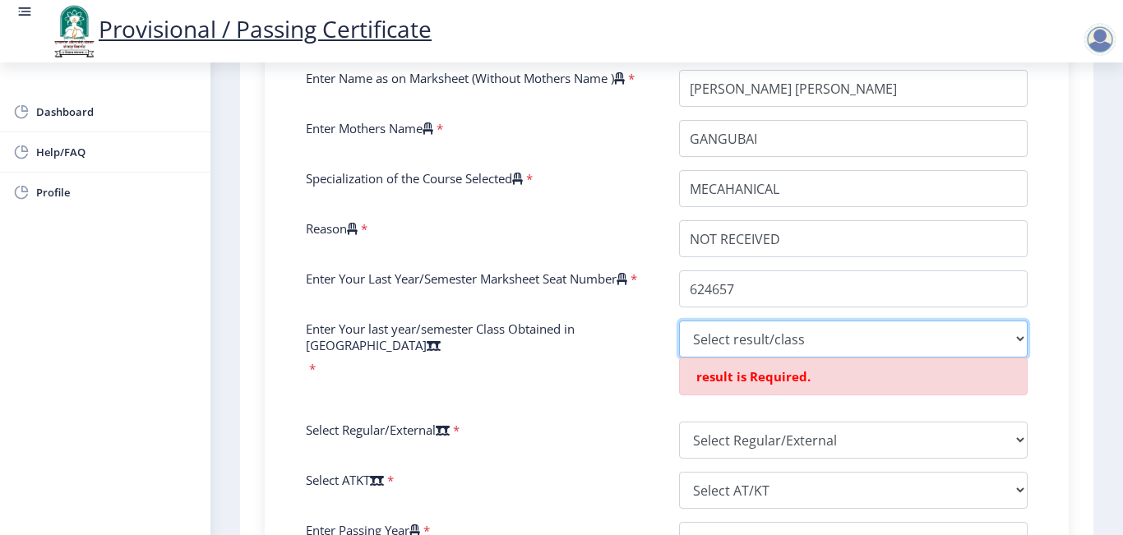
click at [756, 356] on select "Select result/class DISTINCTION FIRST CLASS HIGHER SECOND CLASS SECOND CLASS PA…" at bounding box center [853, 339] width 349 height 37
select select "Grade A"
click at [679, 337] on select "Select result/class DISTINCTION FIRST CLASS HIGHER SECOND CLASS SECOND CLASS PA…" at bounding box center [853, 339] width 349 height 37
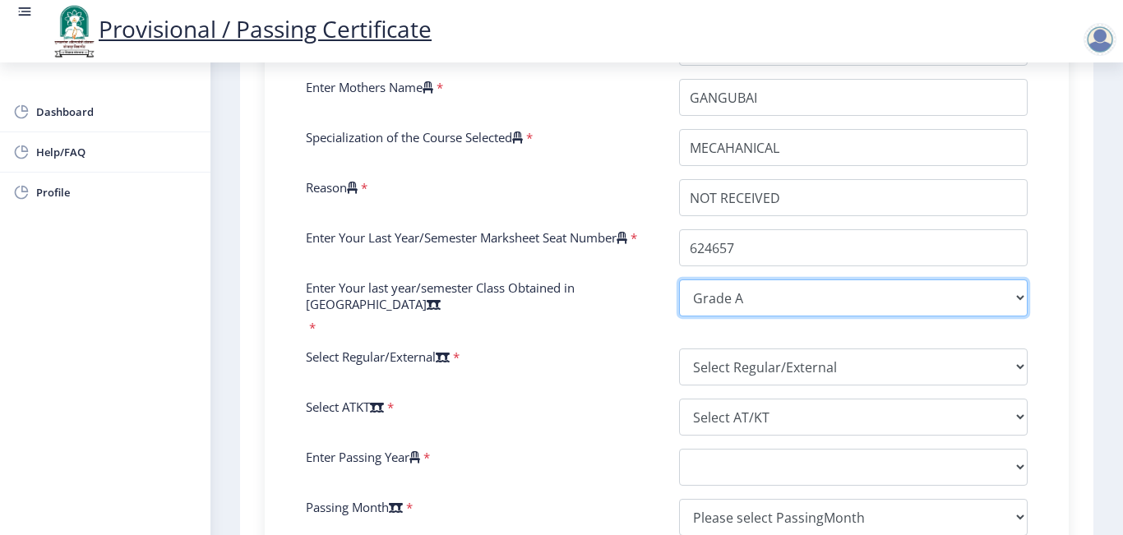
scroll to position [608, 0]
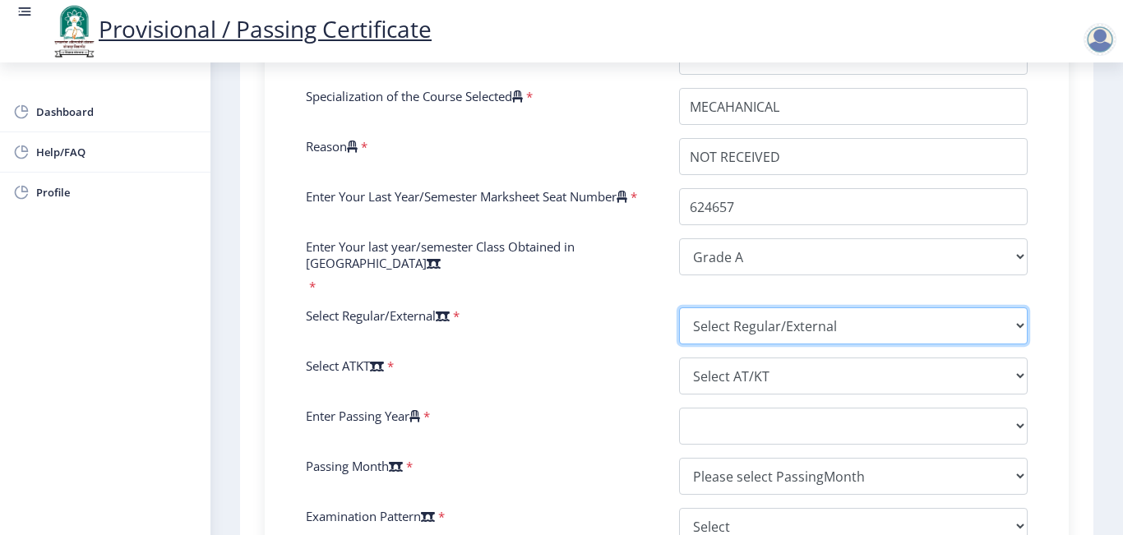
click at [807, 313] on select "Select Regular/External Regular External Special" at bounding box center [853, 326] width 349 height 37
select select "Regular"
click at [679, 308] on select "Select Regular/External Regular External Special" at bounding box center [853, 326] width 349 height 37
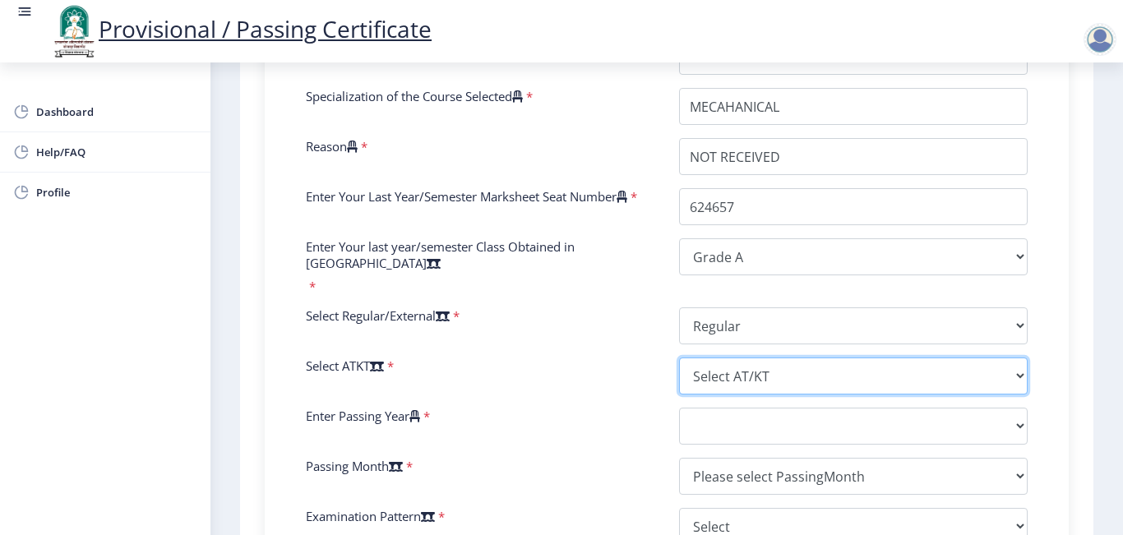
click at [786, 382] on select "Select AT/KT None ATKT" at bounding box center [853, 376] width 349 height 37
select select "None"
click at [679, 358] on select "Select AT/KT None ATKT" at bounding box center [853, 376] width 349 height 37
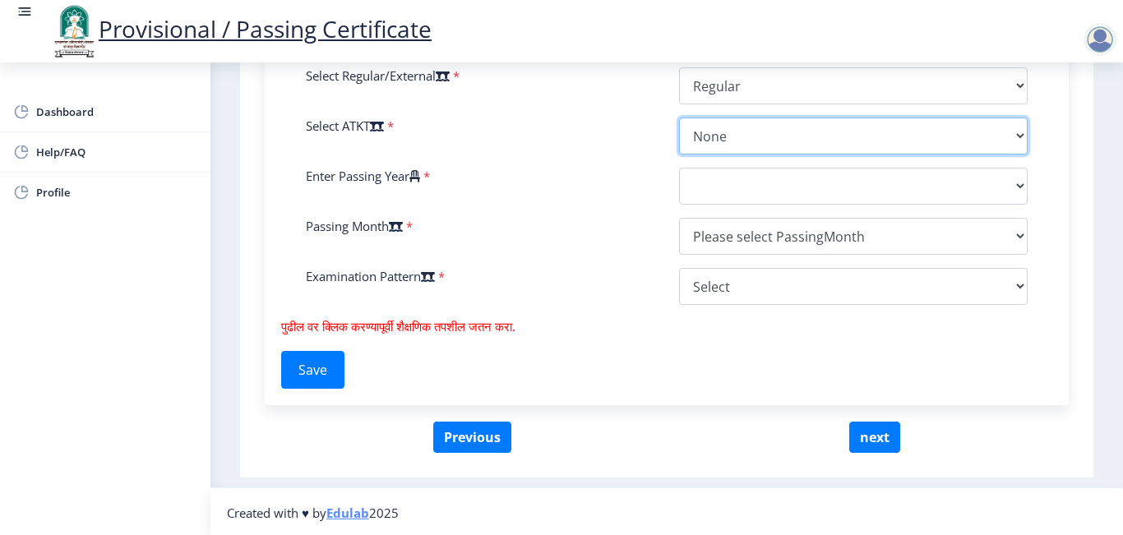
scroll to position [765, 0]
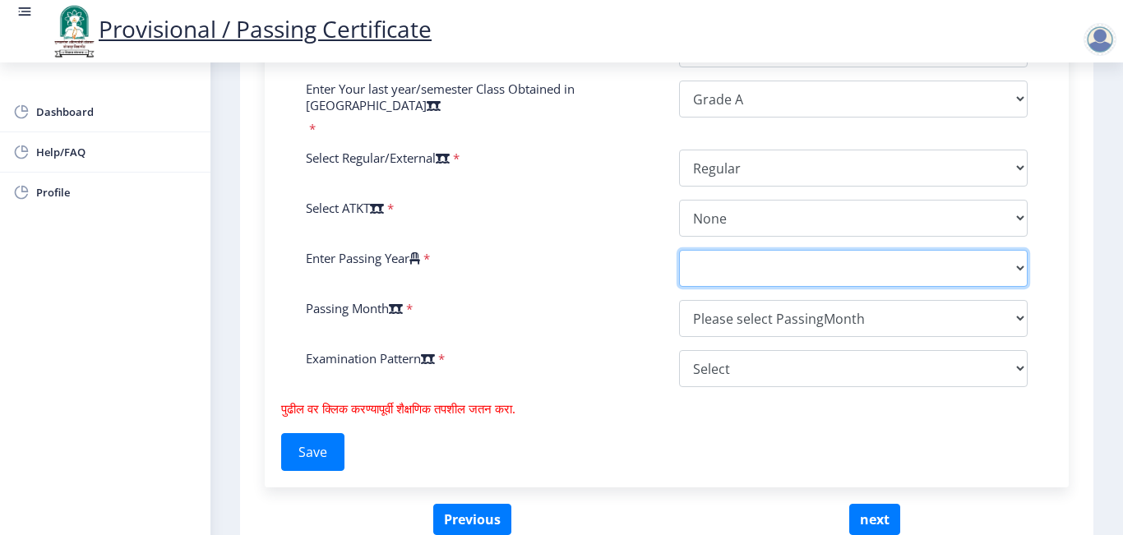
click at [779, 251] on select "2025 2024 2023 2022 2021 2020 2019 2018 2017 2016 2015 2014 2013 2012 2011 2010…" at bounding box center [853, 268] width 349 height 37
select select "2019"
click at [679, 250] on select "2025 2024 2023 2022 2021 2020 2019 2018 2017 2016 2015 2014 2013 2012 2011 2010…" at bounding box center [853, 268] width 349 height 37
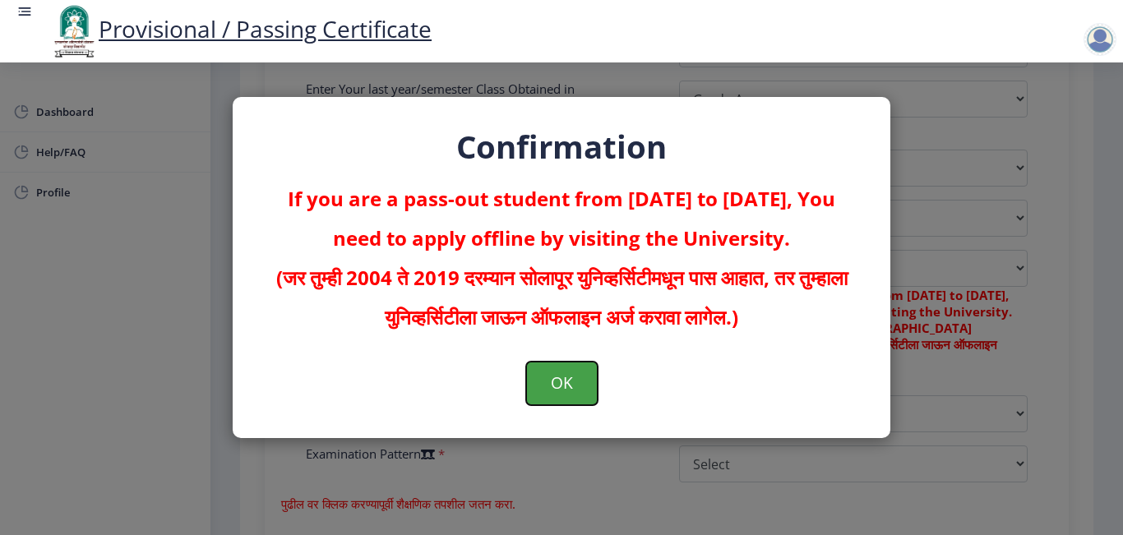
click at [577, 368] on button "OK" at bounding box center [562, 383] width 72 height 43
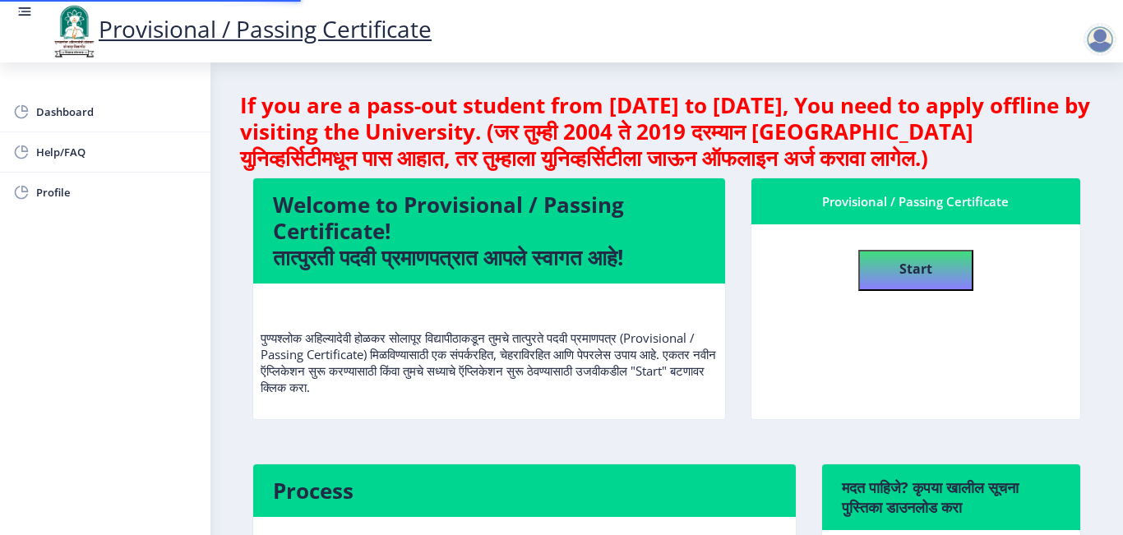
scroll to position [2, 0]
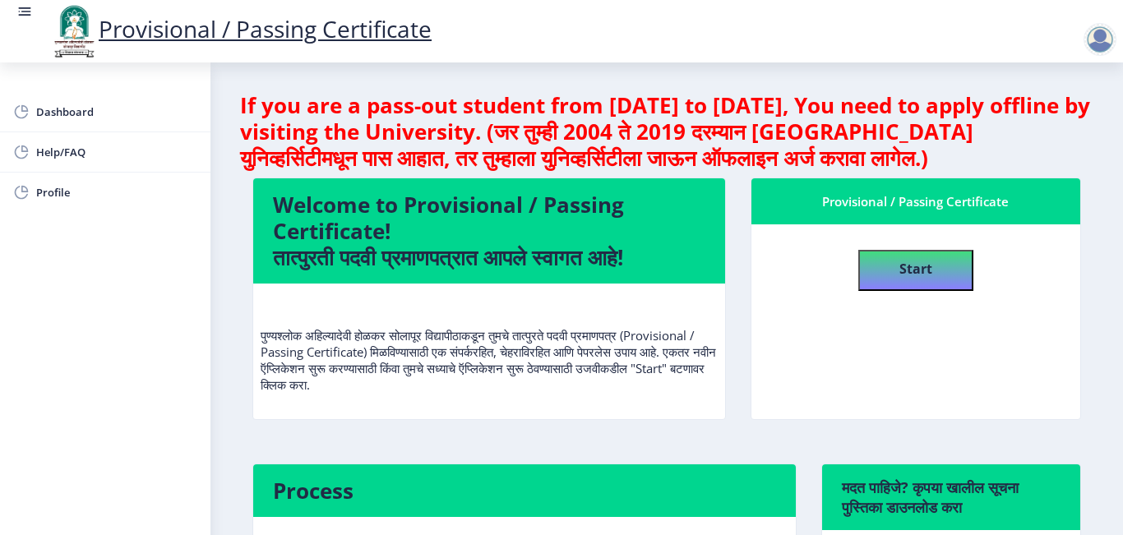
select select
